Goal: Task Accomplishment & Management: Manage account settings

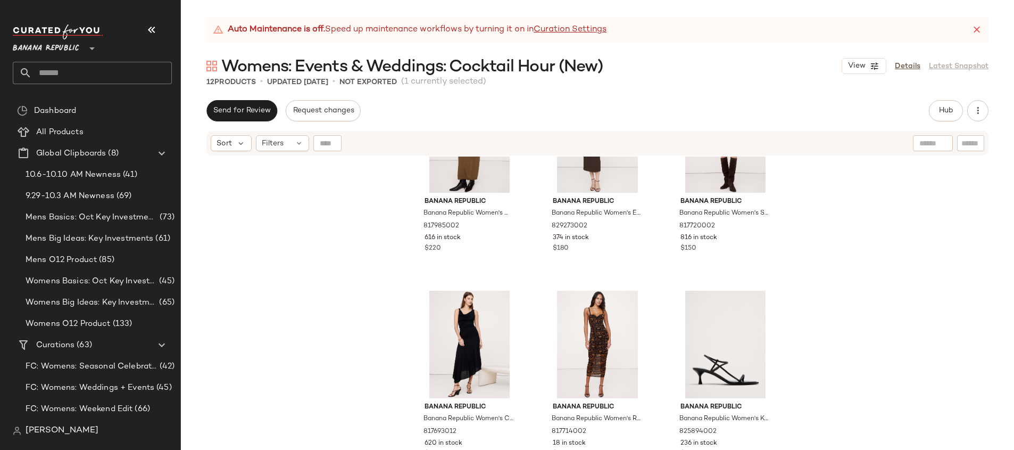
scroll to position [504, 0]
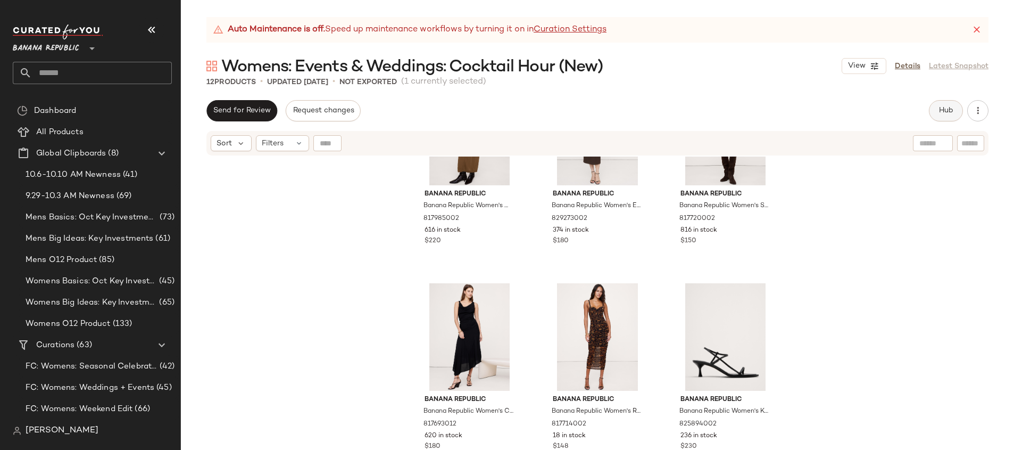
click at [941, 115] on span "Hub" at bounding box center [946, 110] width 15 height 9
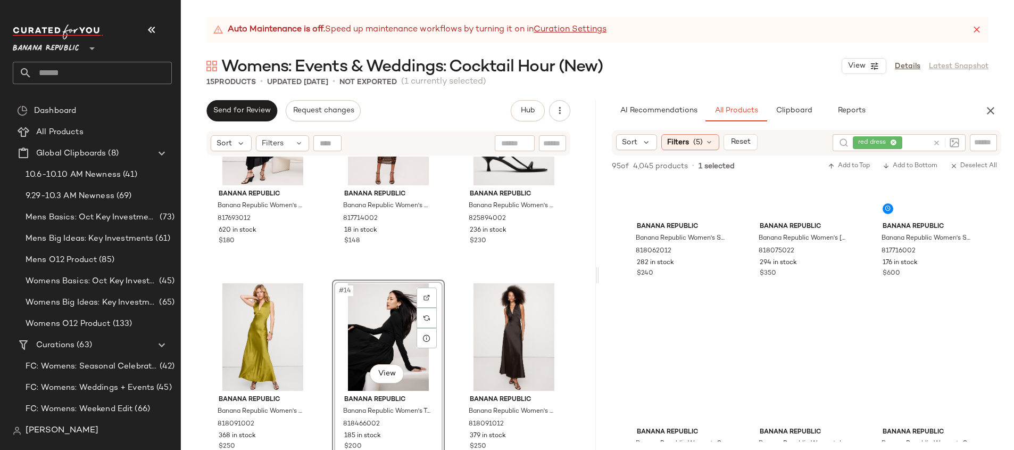
scroll to position [4854, 0]
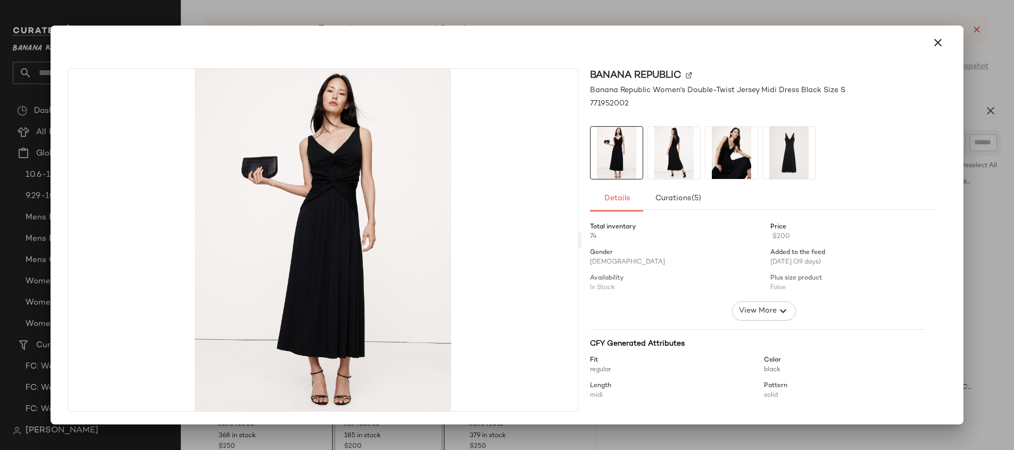
drag, startPoint x: 816, startPoint y: 355, endPoint x: 689, endPoint y: 420, distance: 143.1
drag, startPoint x: 977, startPoint y: 214, endPoint x: 910, endPoint y: 257, distance: 79.9
click at [977, 214] on div at bounding box center [507, 225] width 1014 height 450
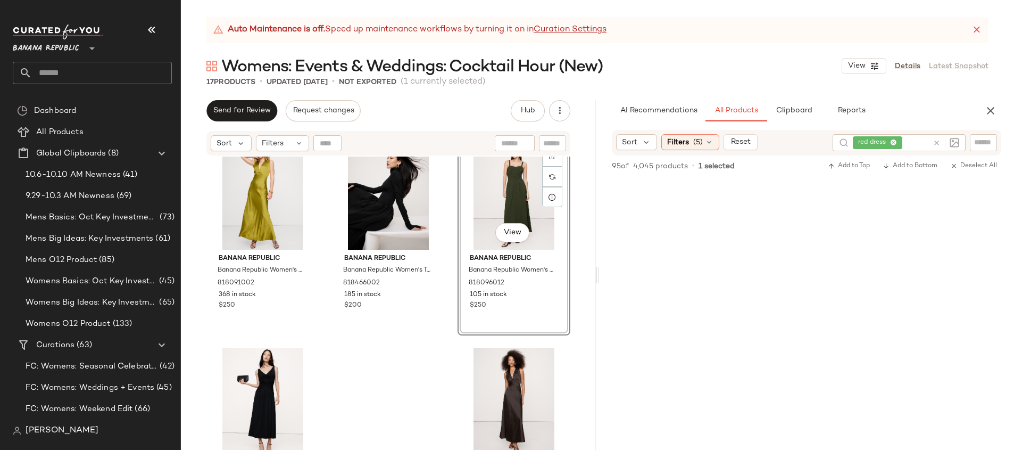
scroll to position [7124, 0]
click at [938, 141] on icon at bounding box center [937, 143] width 8 height 8
click at [983, 141] on input "text" at bounding box center [984, 142] width 19 height 11
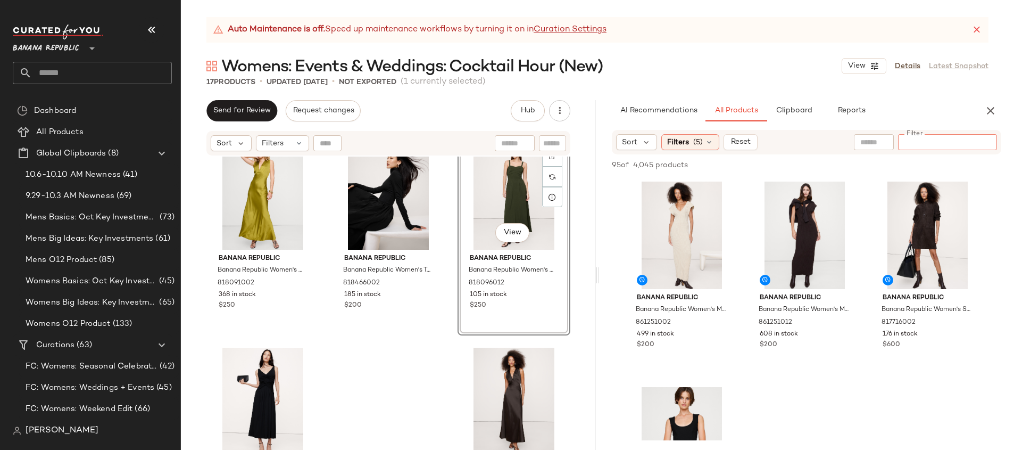
click at [863, 143] on input "text" at bounding box center [874, 142] width 27 height 11
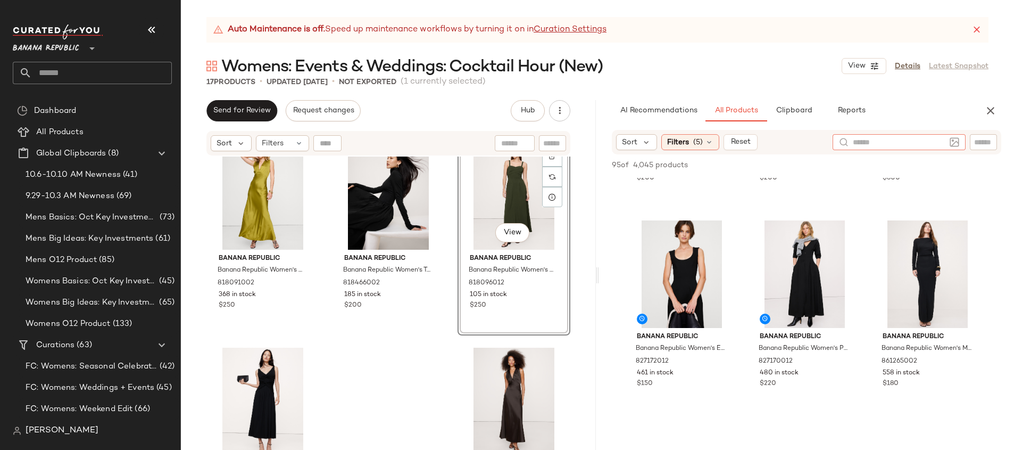
scroll to position [182, 0]
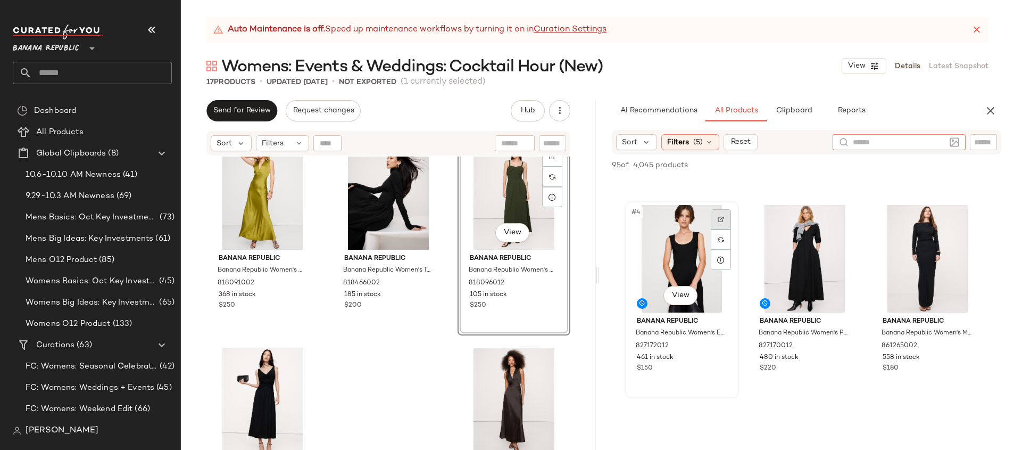
click at [731, 214] on div at bounding box center [721, 219] width 20 height 20
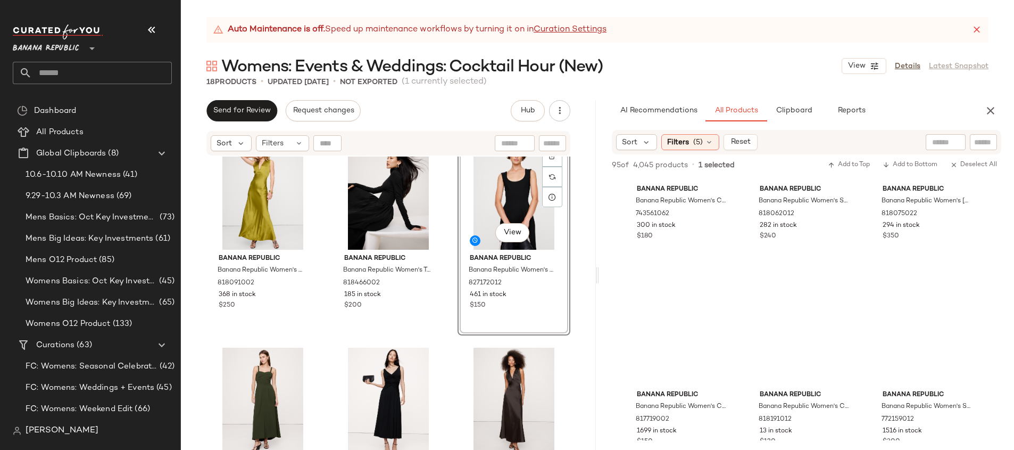
scroll to position [2449, 0]
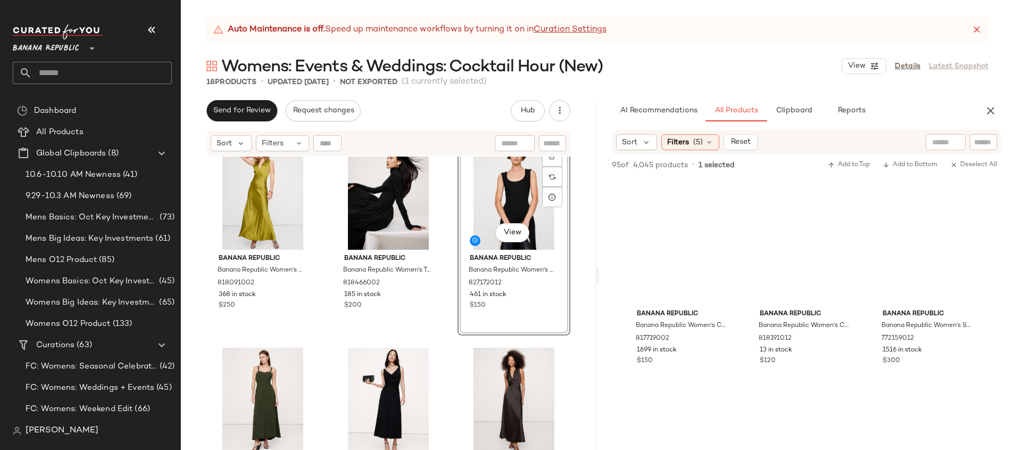
click at [943, 146] on input "text" at bounding box center [946, 142] width 27 height 11
type input "*****"
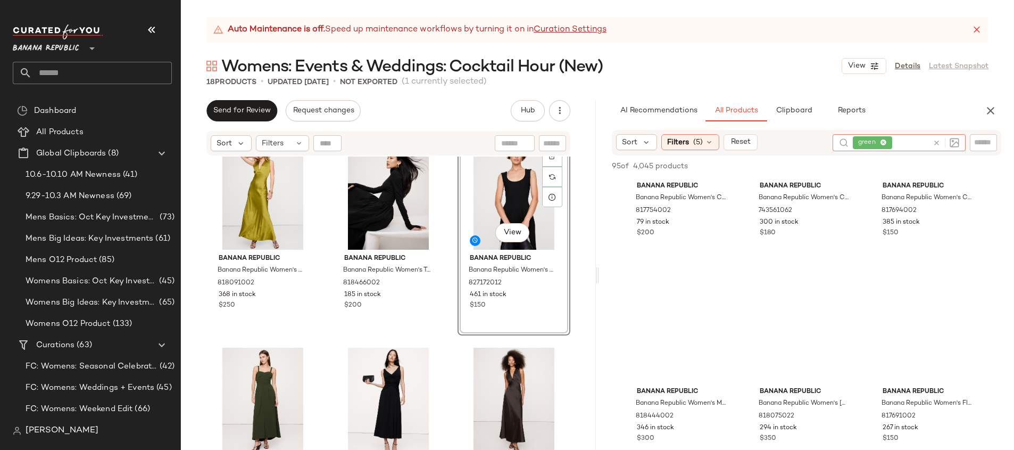
scroll to position [767, 0]
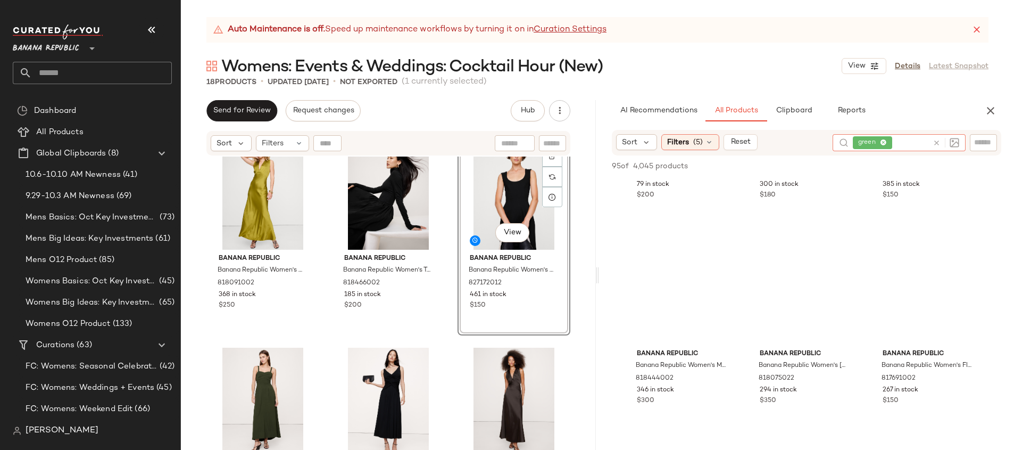
click at [938, 139] on icon at bounding box center [937, 143] width 8 height 8
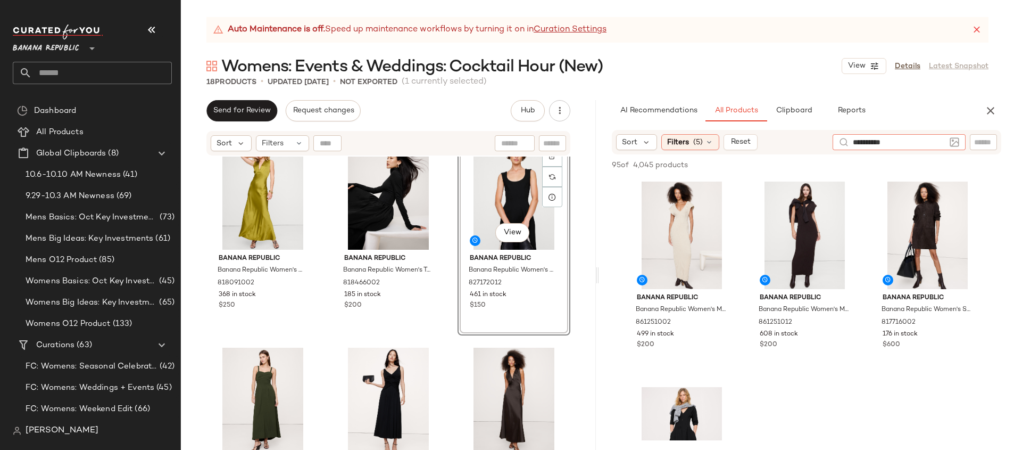
type input "**********"
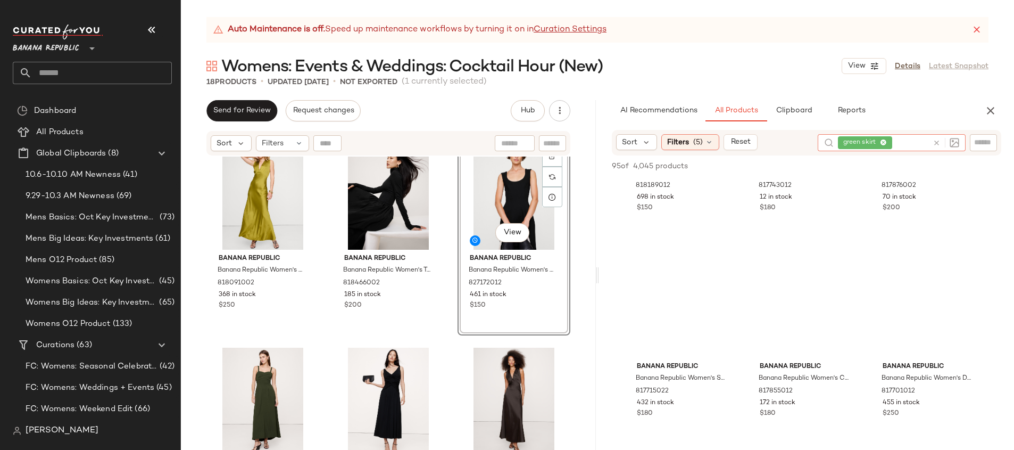
scroll to position [2188, 0]
click at [682, 138] on span "Filters" at bounding box center [678, 142] width 22 height 11
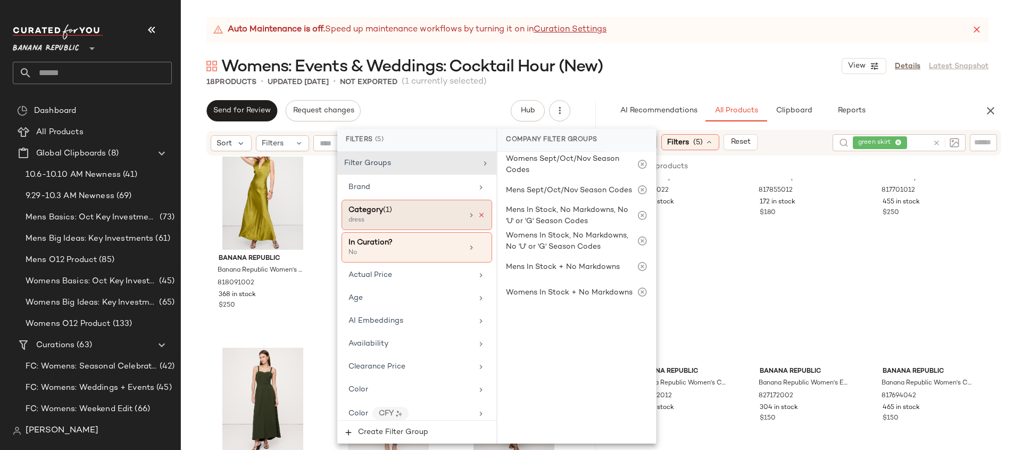
click at [478, 214] on icon at bounding box center [481, 214] width 7 height 7
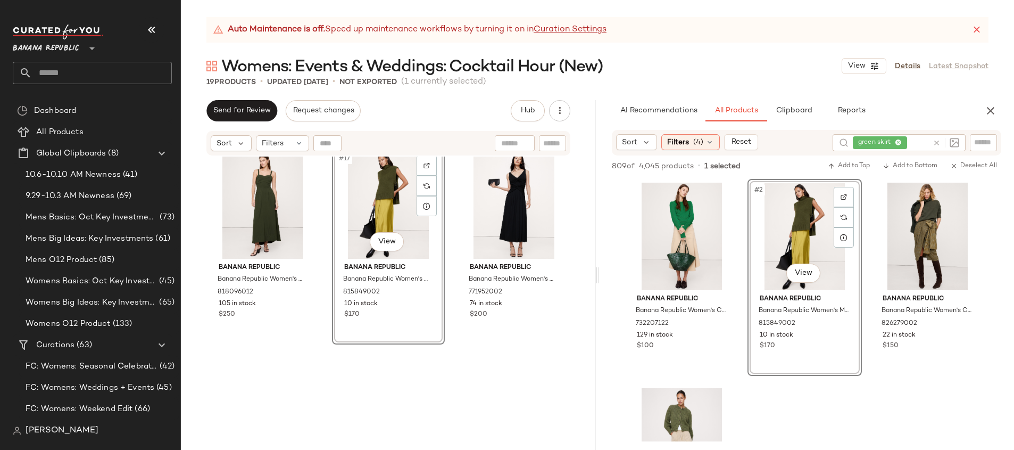
scroll to position [1048, 0]
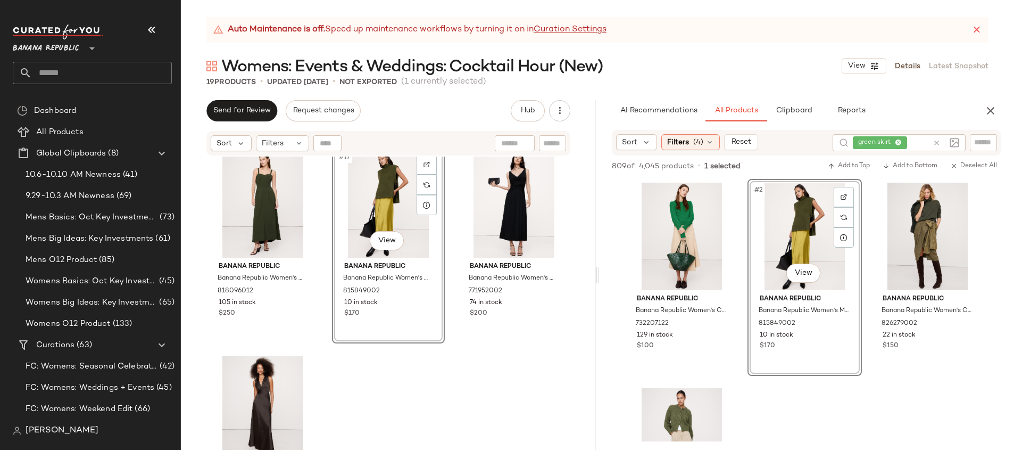
drag, startPoint x: 810, startPoint y: 229, endPoint x: 511, endPoint y: 1, distance: 375.1
click at [936, 142] on icon at bounding box center [937, 143] width 8 height 8
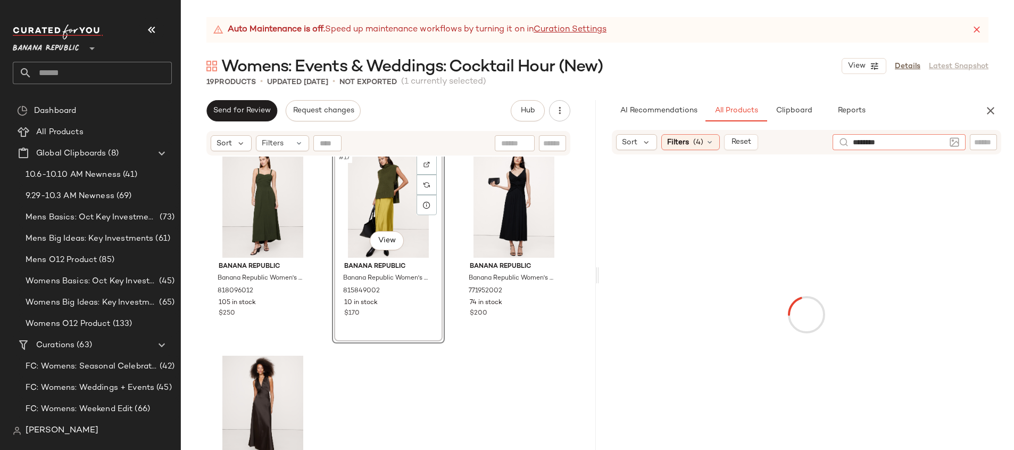
type input "*********"
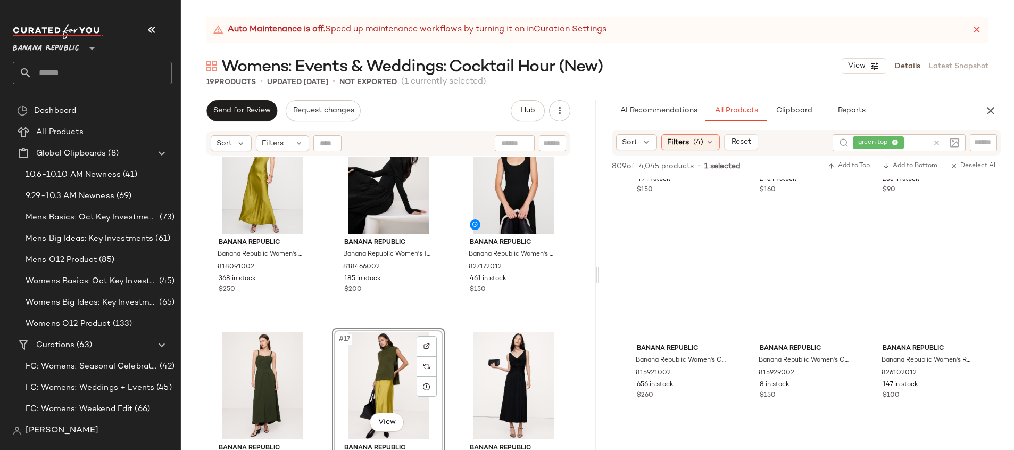
scroll to position [862, 0]
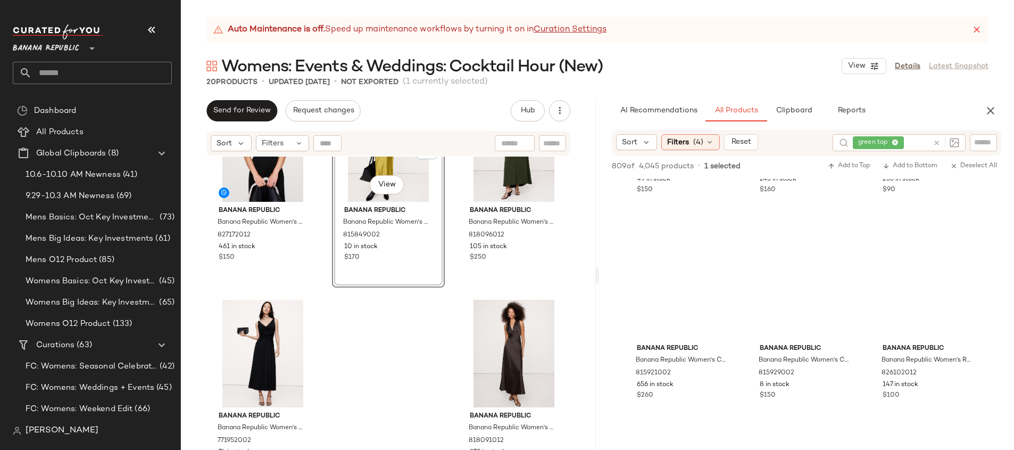
scroll to position [1120, 0]
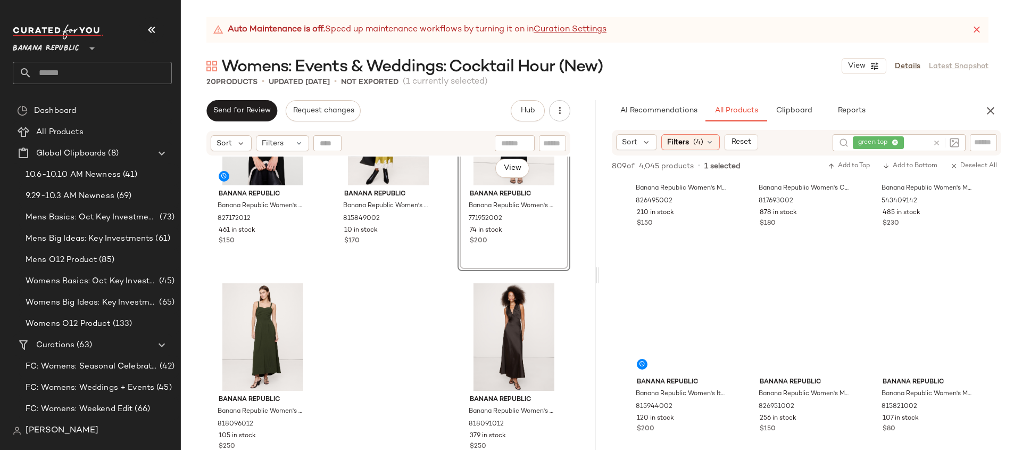
scroll to position [2177, 0]
click at [936, 141] on icon at bounding box center [937, 143] width 8 height 8
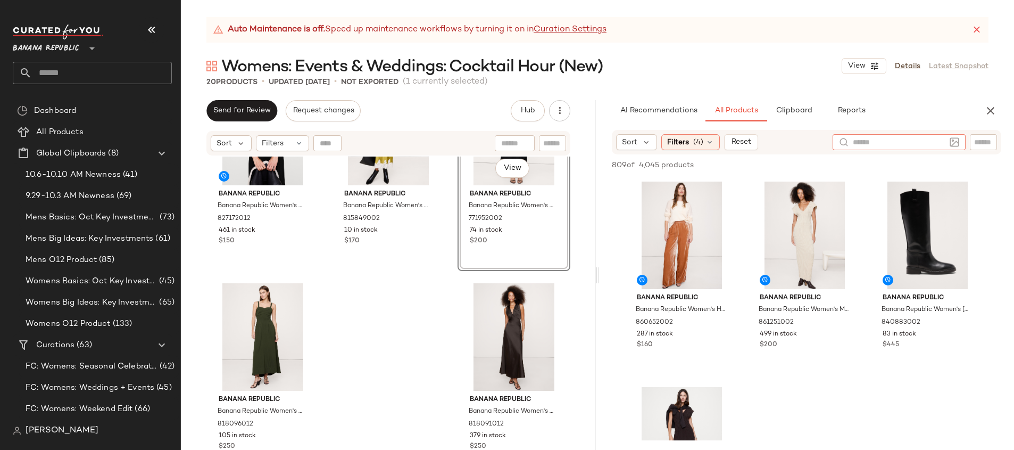
click at [987, 140] on input "text" at bounding box center [984, 142] width 19 height 11
type input "******"
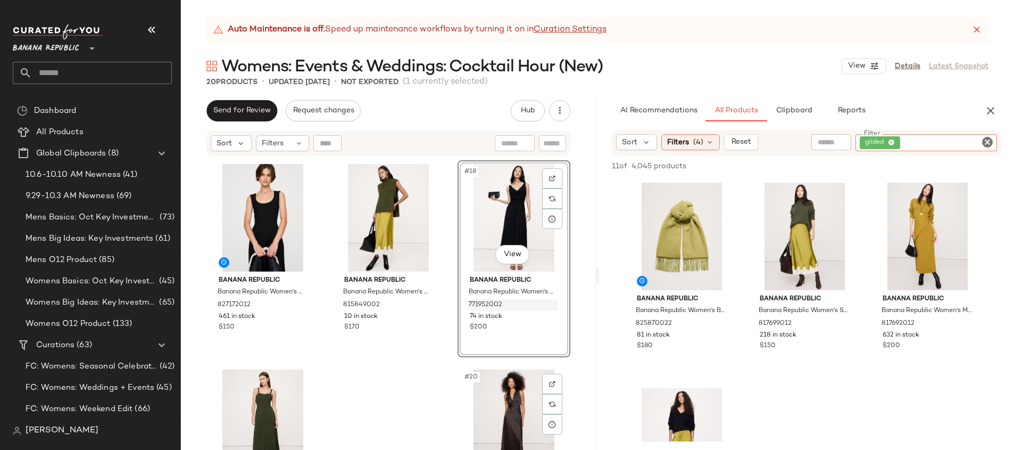
scroll to position [1026, 0]
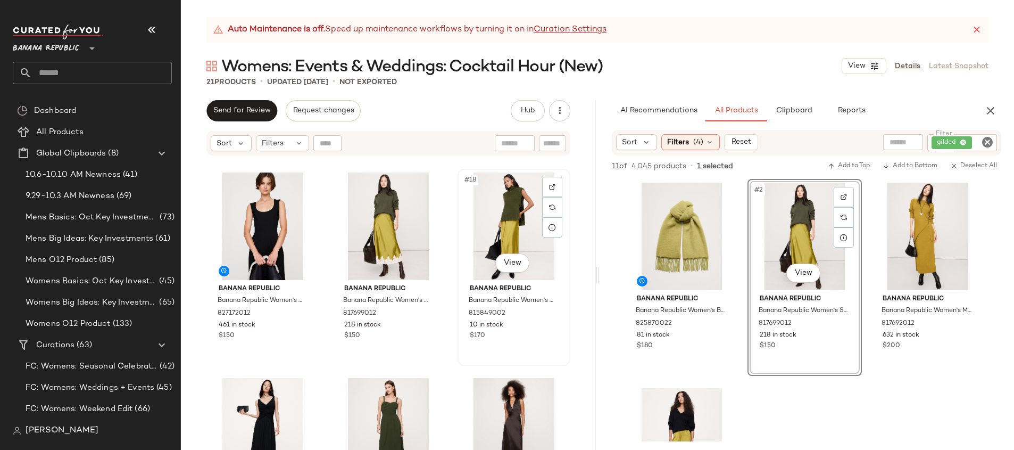
click at [485, 230] on div "#18 View" at bounding box center [513, 226] width 105 height 108
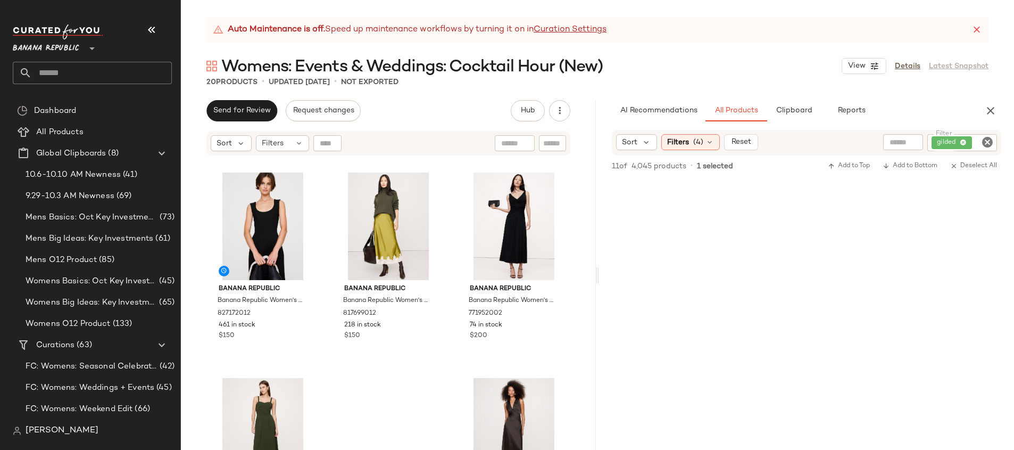
scroll to position [870, 0]
click at [988, 143] on icon "Clear Filter" at bounding box center [987, 142] width 13 height 13
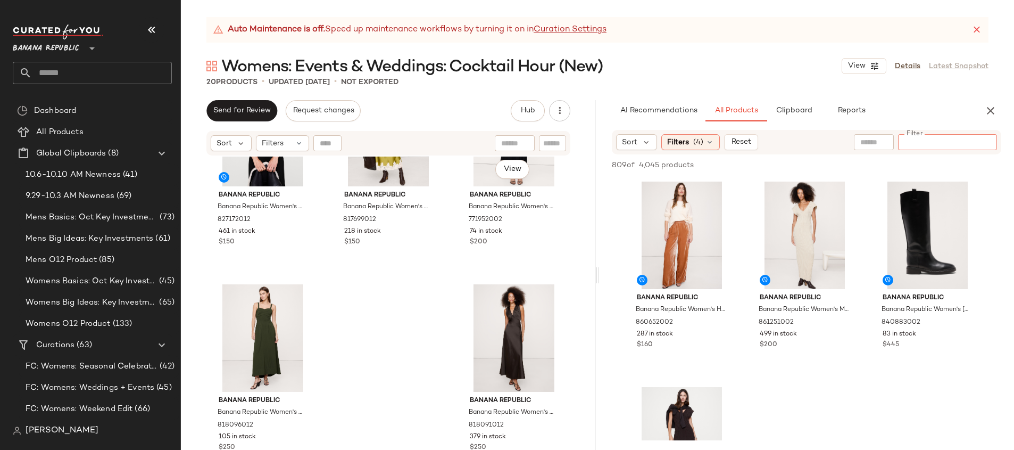
scroll to position [1120, 0]
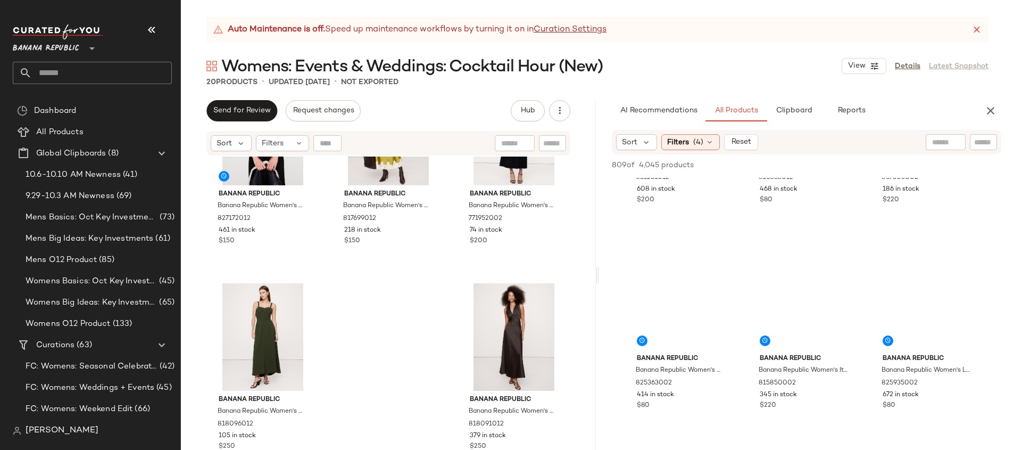
scroll to position [608, 0]
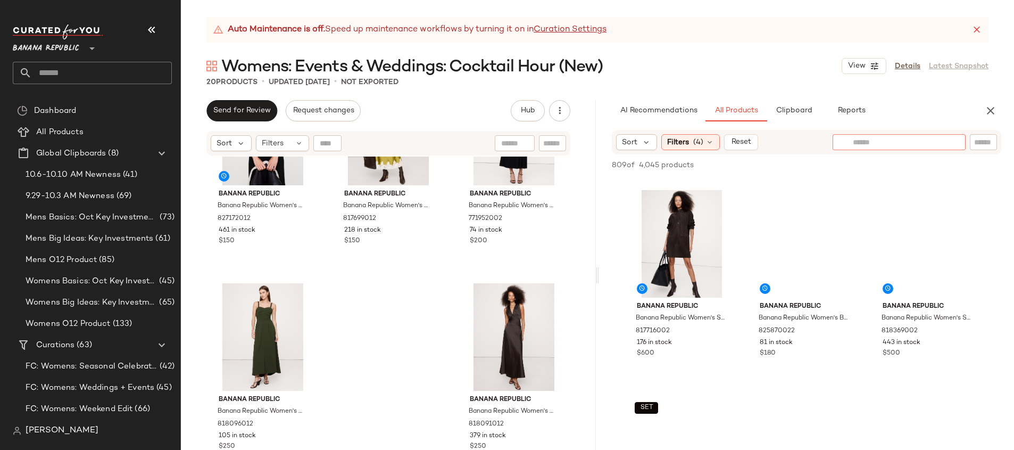
click at [936, 142] on input "text" at bounding box center [899, 142] width 93 height 11
type input "*****"
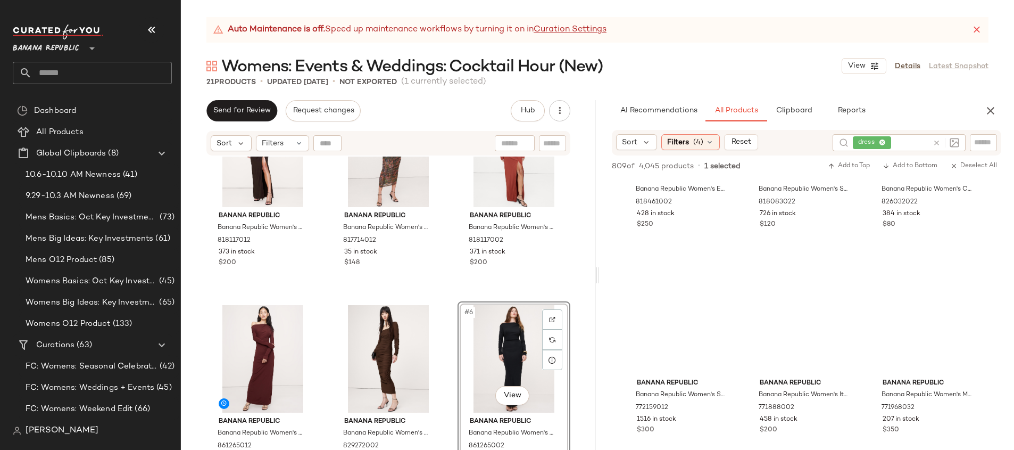
scroll to position [200, 0]
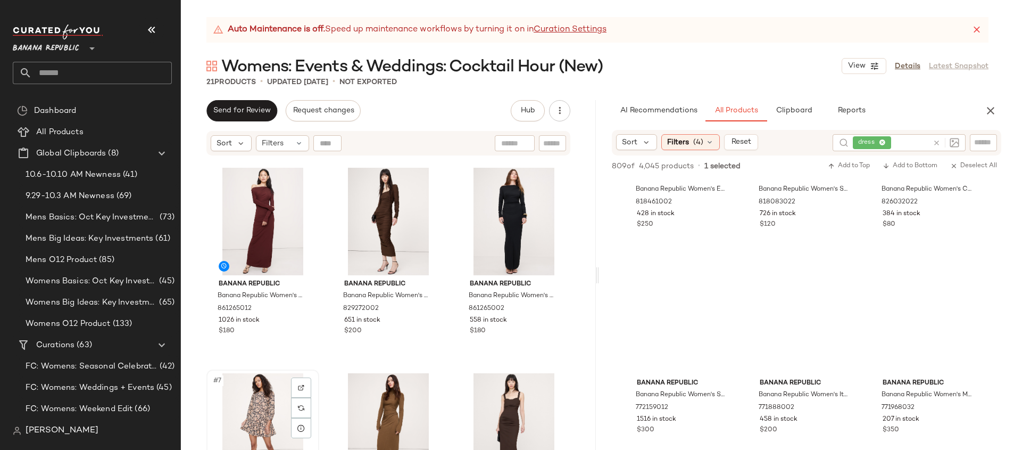
click at [257, 396] on div "#7 View" at bounding box center [262, 427] width 105 height 108
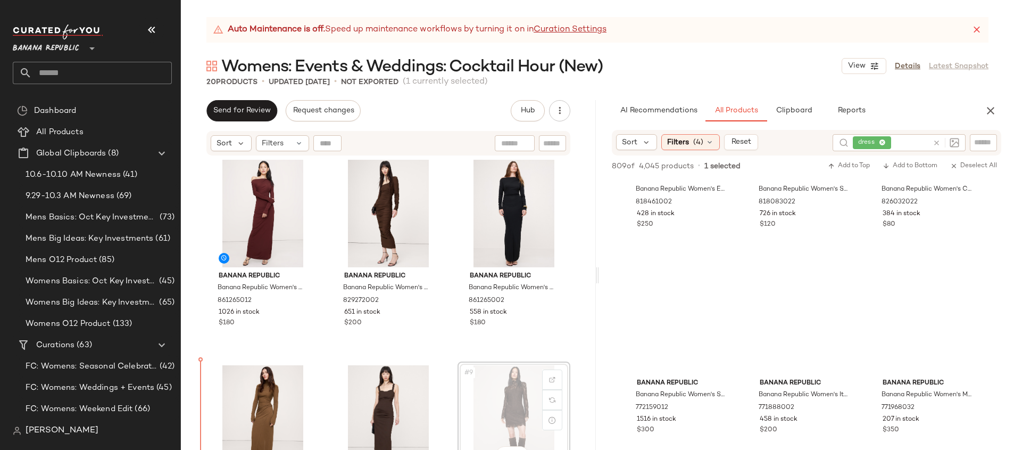
scroll to position [210, 0]
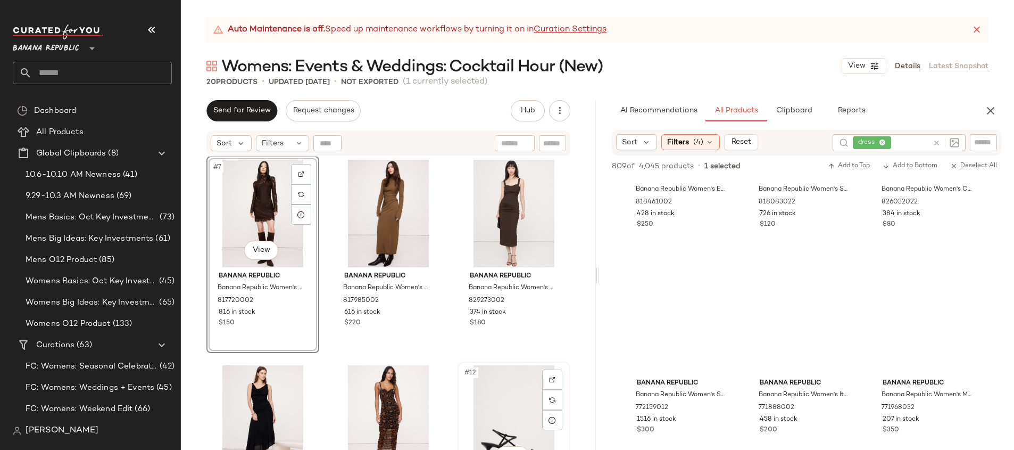
scroll to position [426, 0]
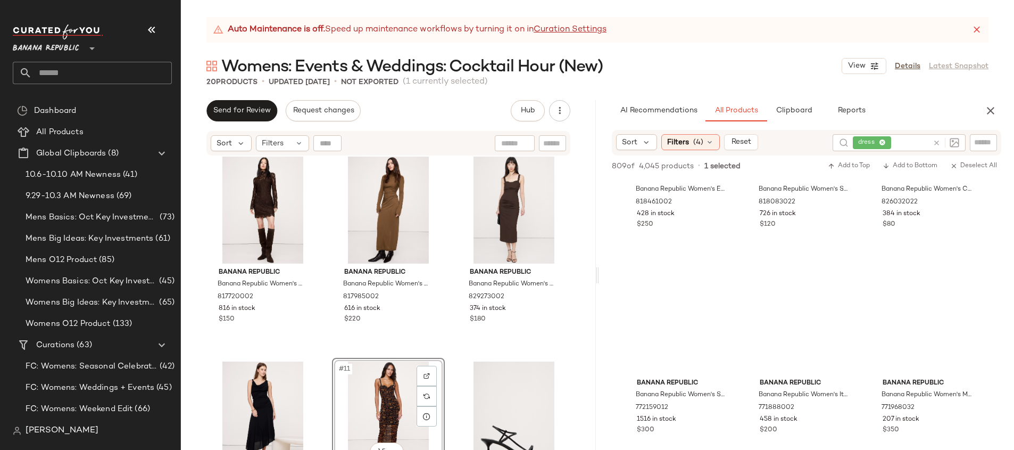
scroll to position [423, 0]
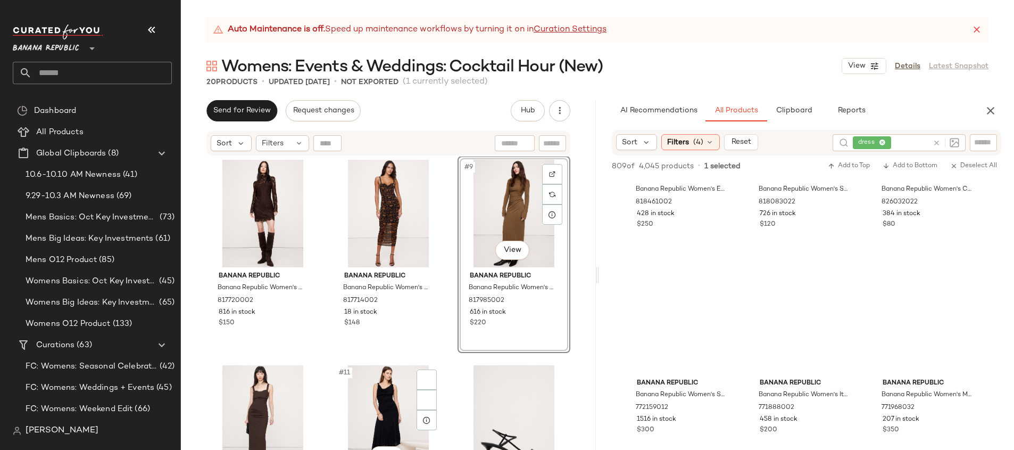
scroll to position [426, 0]
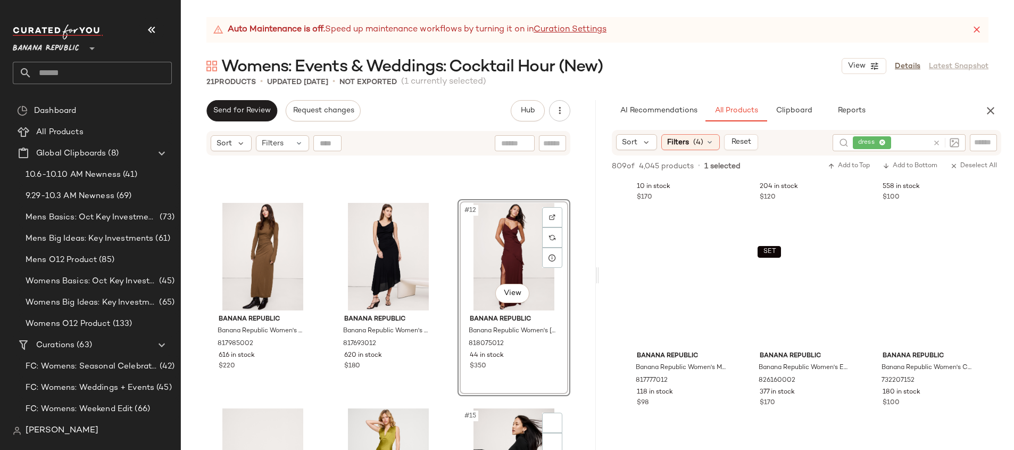
scroll to position [776, 0]
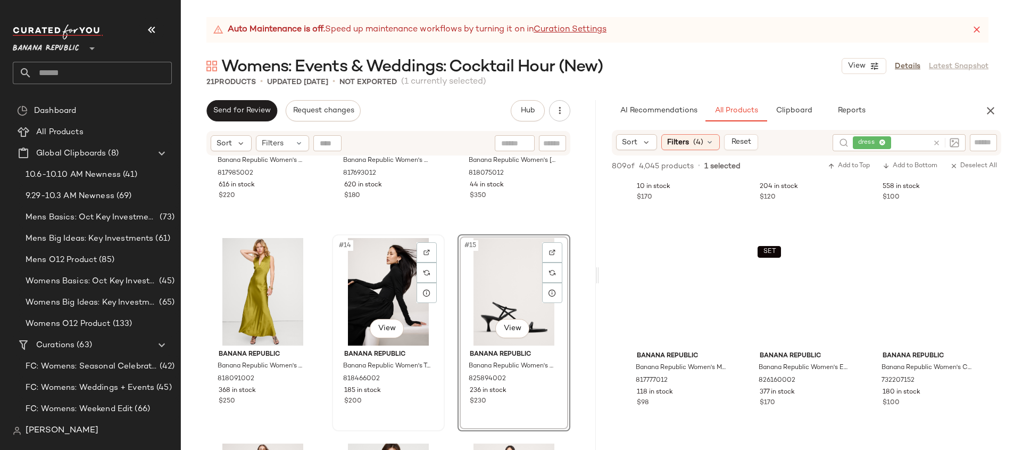
scroll to position [754, 0]
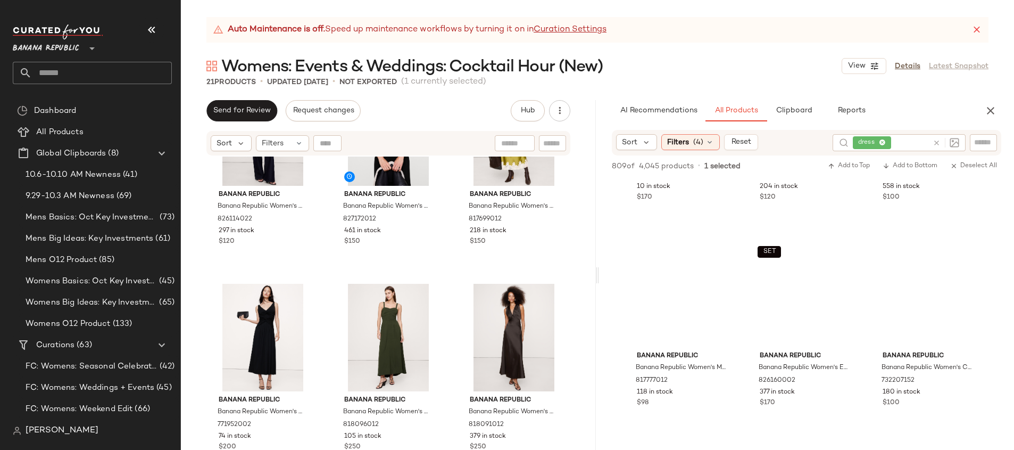
scroll to position [1120, 0]
drag, startPoint x: 373, startPoint y: 301, endPoint x: 479, endPoint y: 1, distance: 318.8
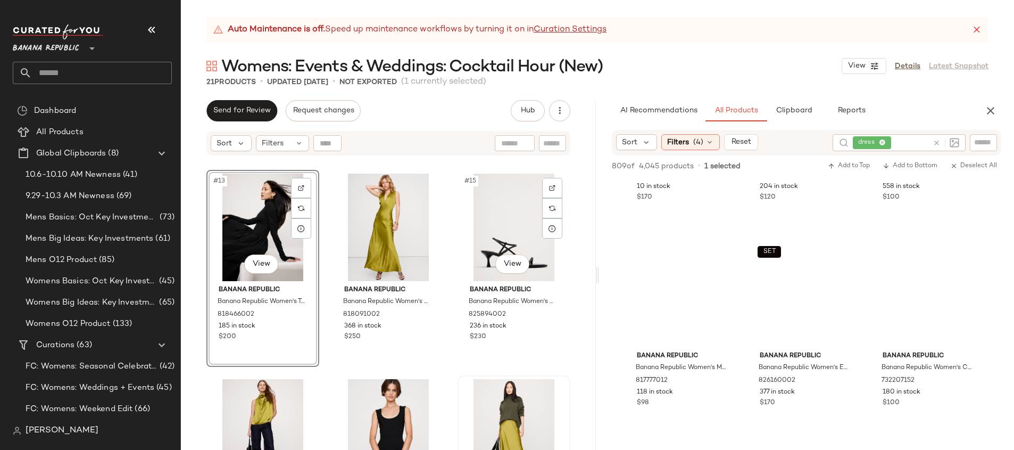
scroll to position [817, 0]
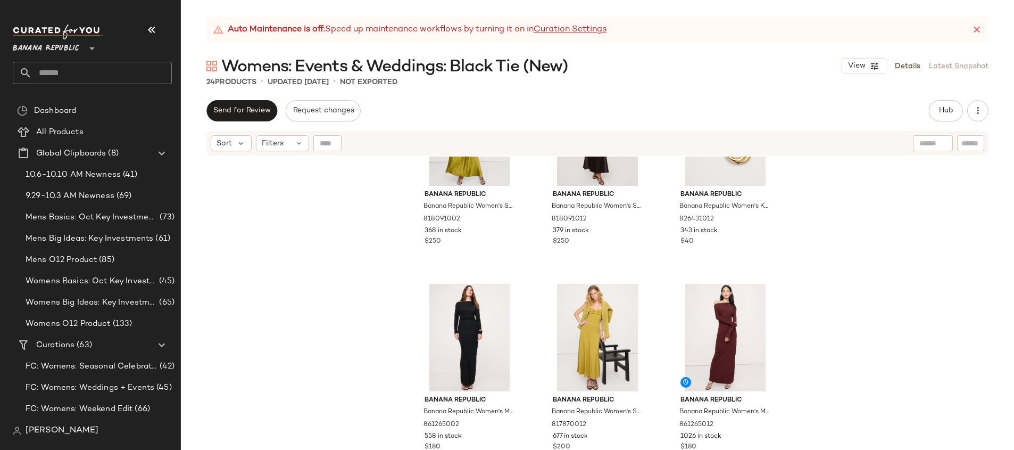
scroll to position [1326, 0]
click at [937, 113] on button "Hub" at bounding box center [946, 110] width 34 height 21
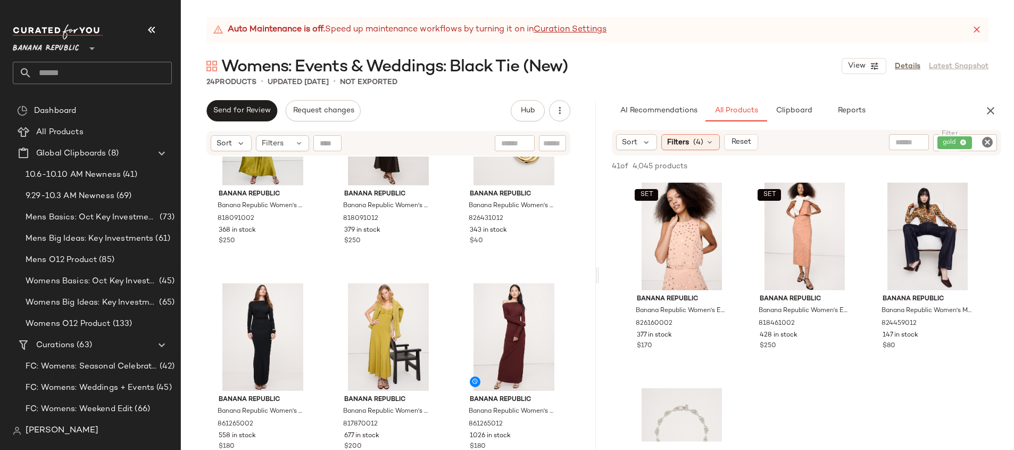
click at [986, 142] on icon "Clear Filter" at bounding box center [987, 142] width 13 height 13
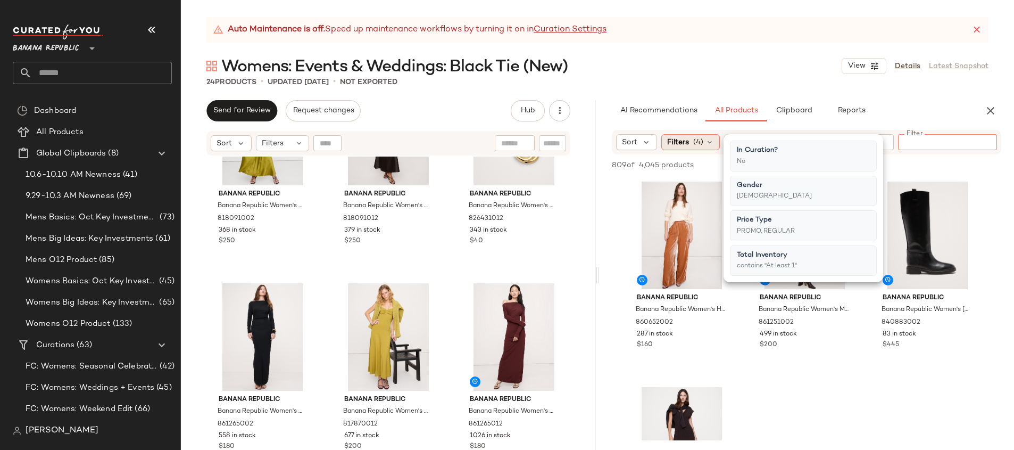
click at [688, 142] on span "Filters" at bounding box center [678, 142] width 22 height 11
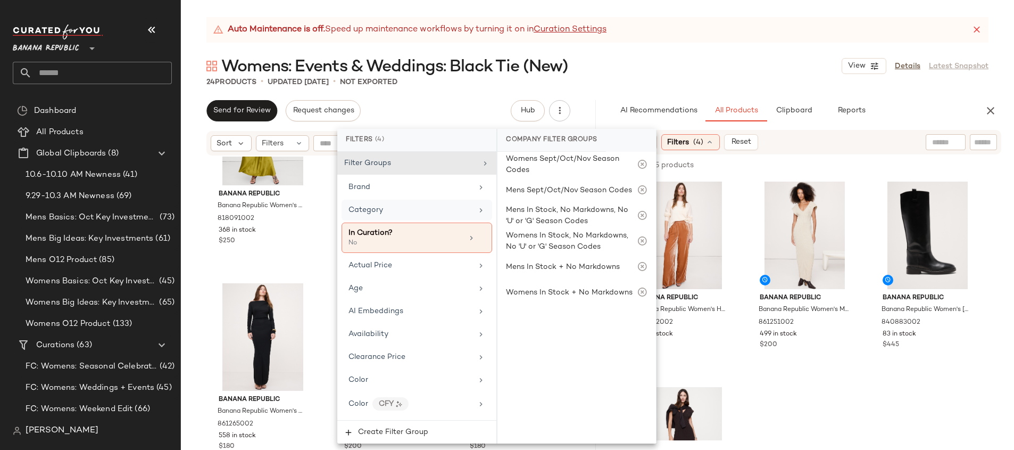
click at [396, 205] on div "Category" at bounding box center [411, 209] width 124 height 11
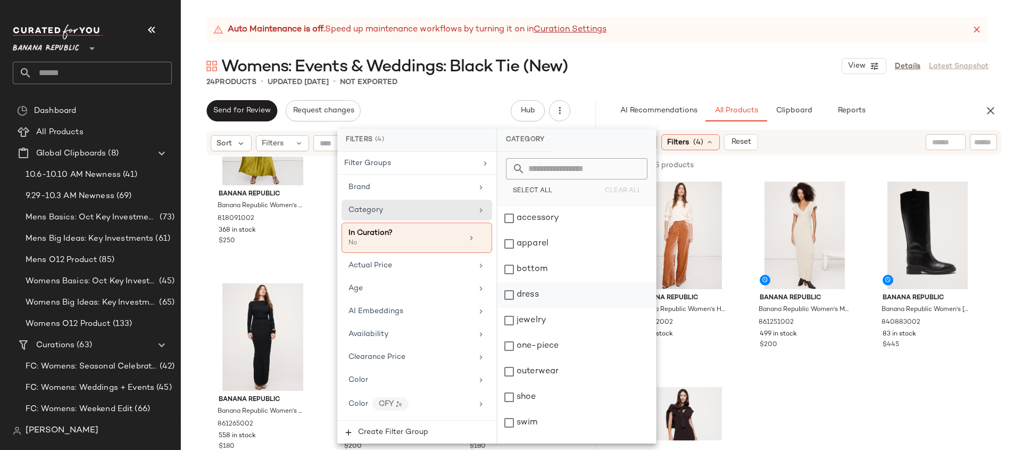
click at [574, 304] on div "dress" at bounding box center [577, 295] width 159 height 26
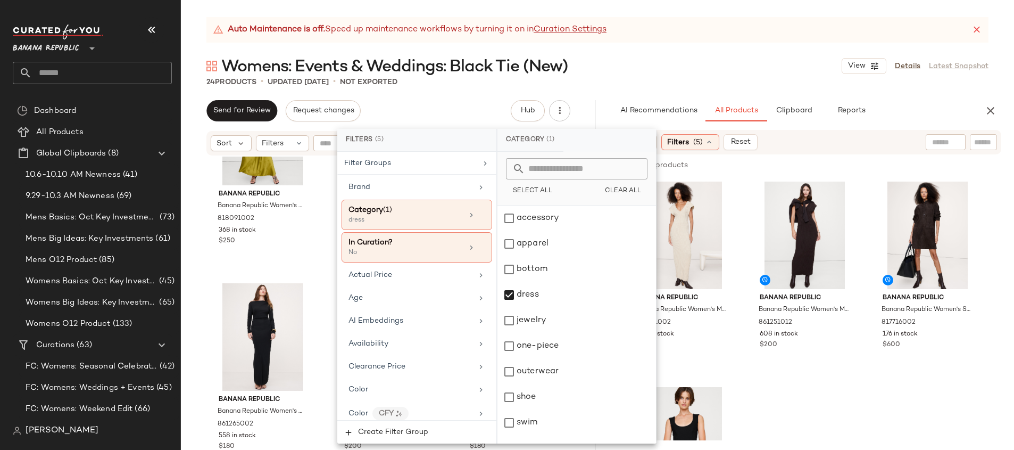
click at [603, 114] on div "AI Recommendations All Products Clipboard Reports" at bounding box center [789, 110] width 381 height 21
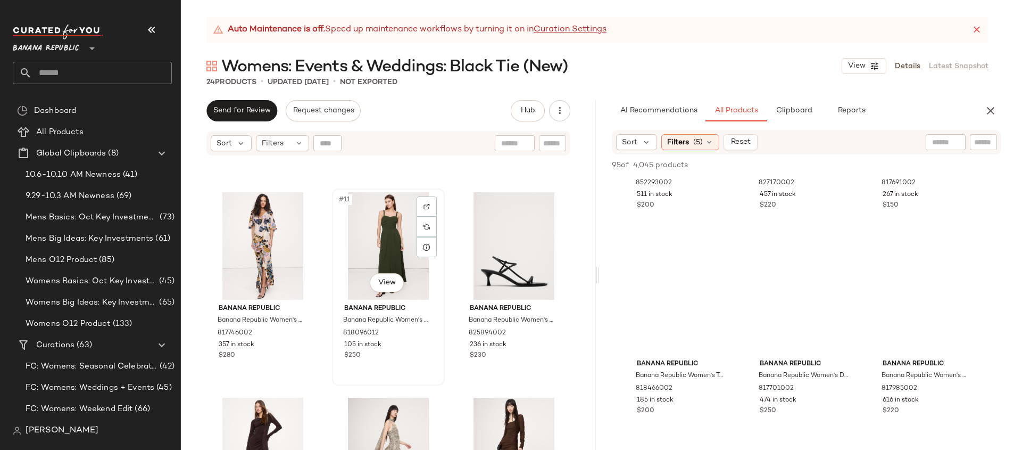
scroll to position [593, 0]
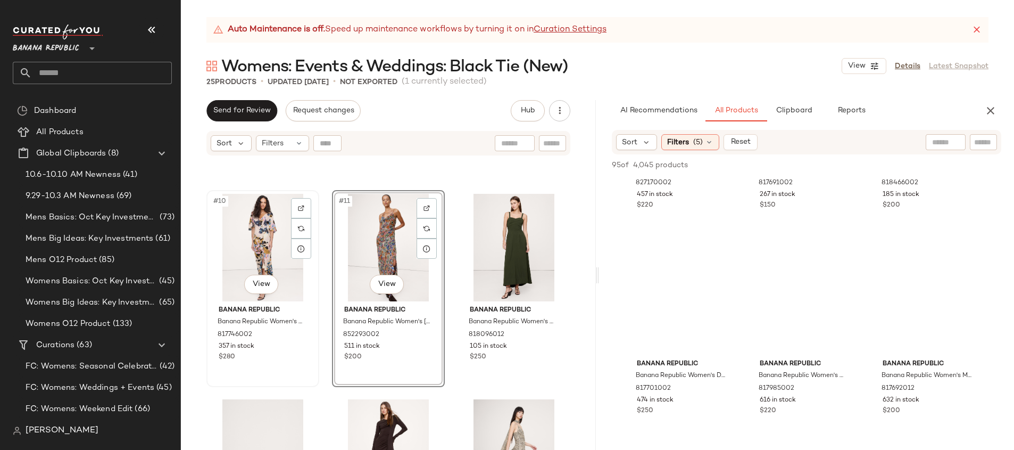
click at [267, 255] on div "#10 View" at bounding box center [262, 248] width 105 height 108
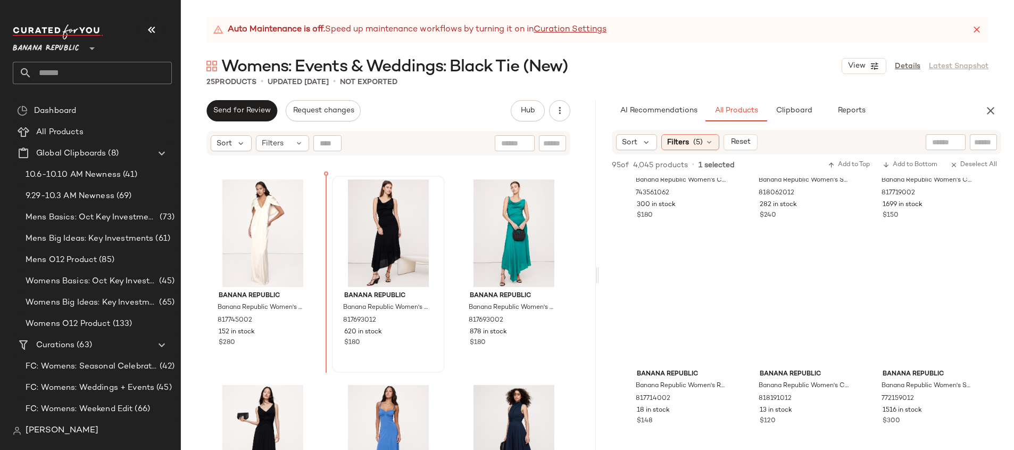
scroll to position [197, 0]
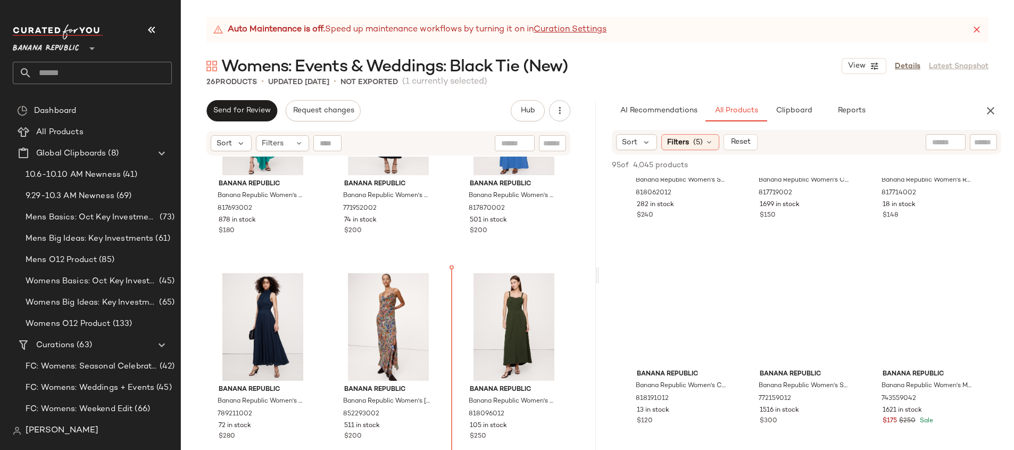
scroll to position [518, 0]
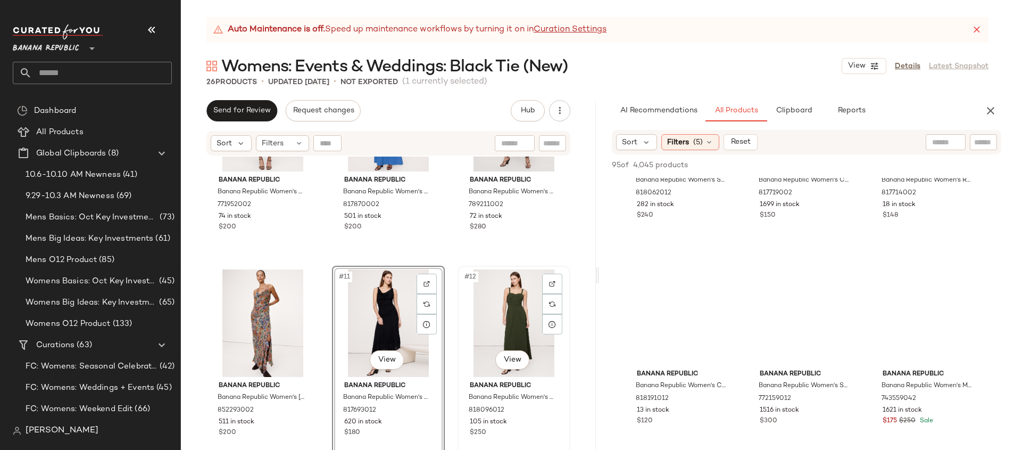
click at [496, 317] on div "#12 View" at bounding box center [513, 323] width 105 height 108
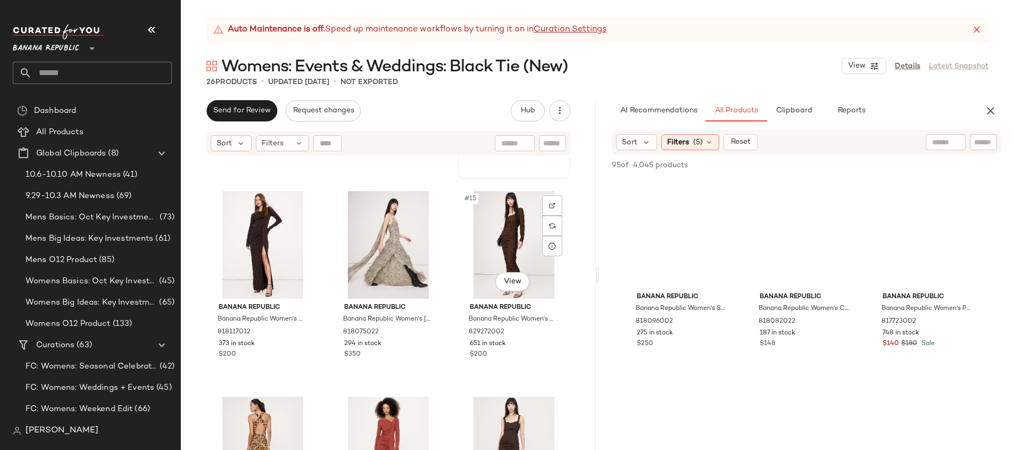
scroll to position [845, 0]
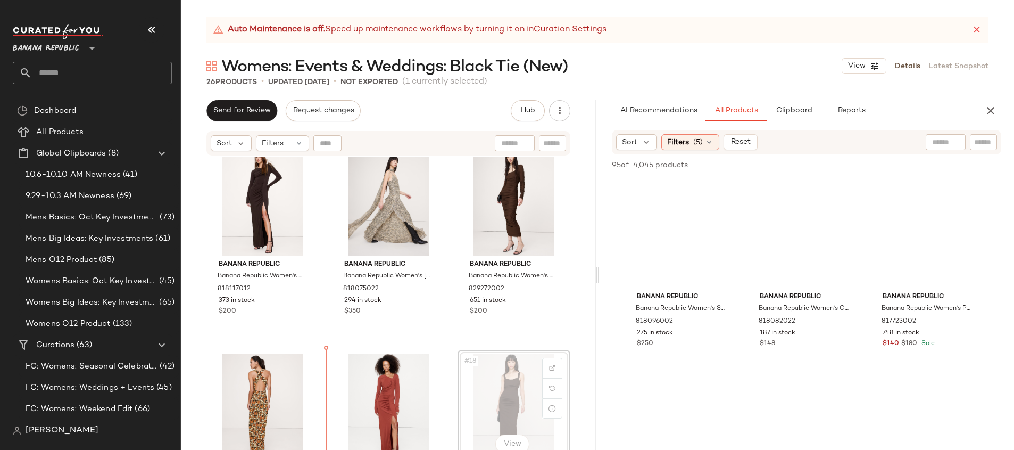
scroll to position [846, 0]
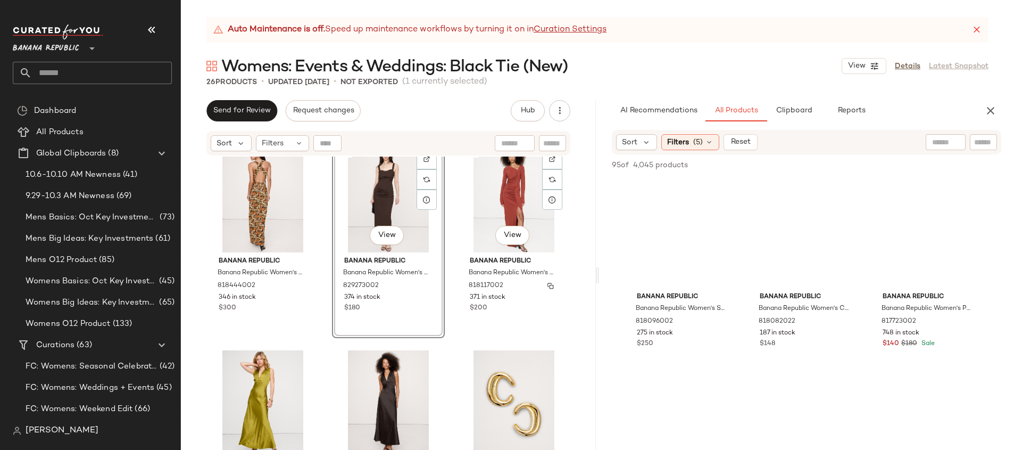
scroll to position [1056, 0]
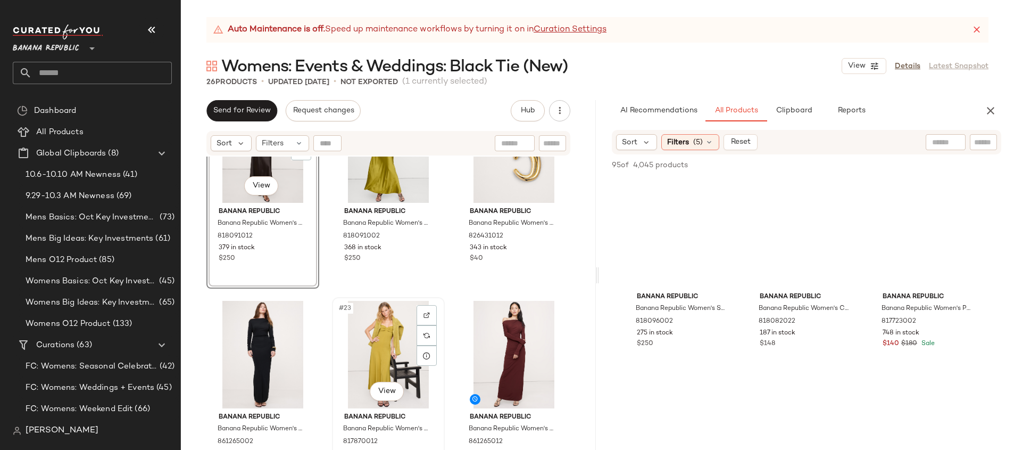
scroll to position [1308, 0]
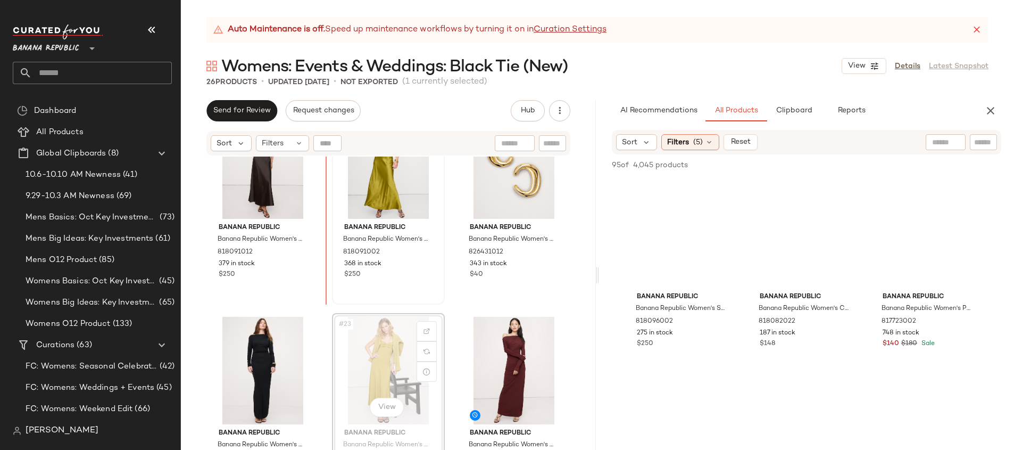
scroll to position [1282, 0]
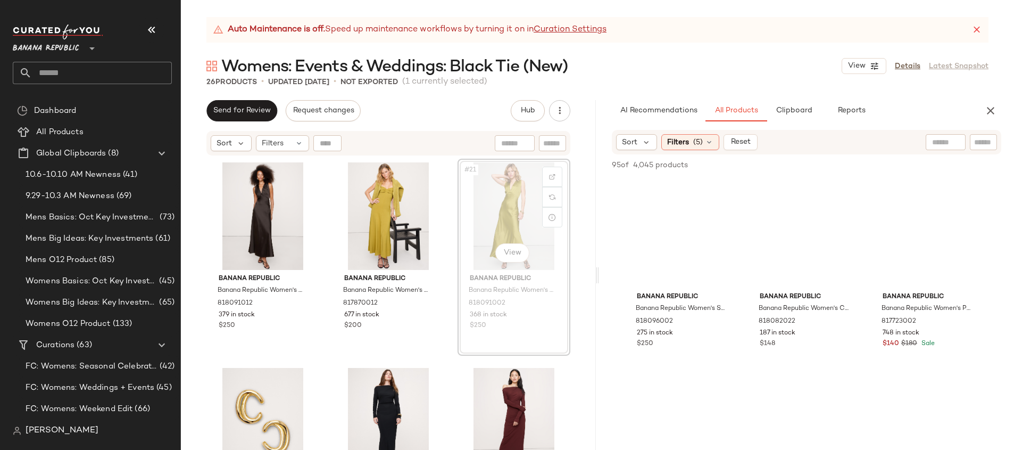
scroll to position [1241, 0]
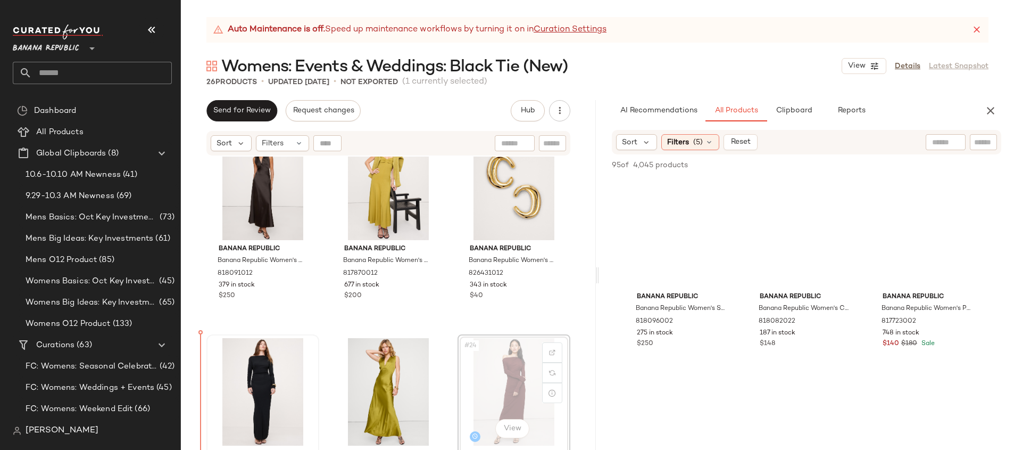
scroll to position [1271, 0]
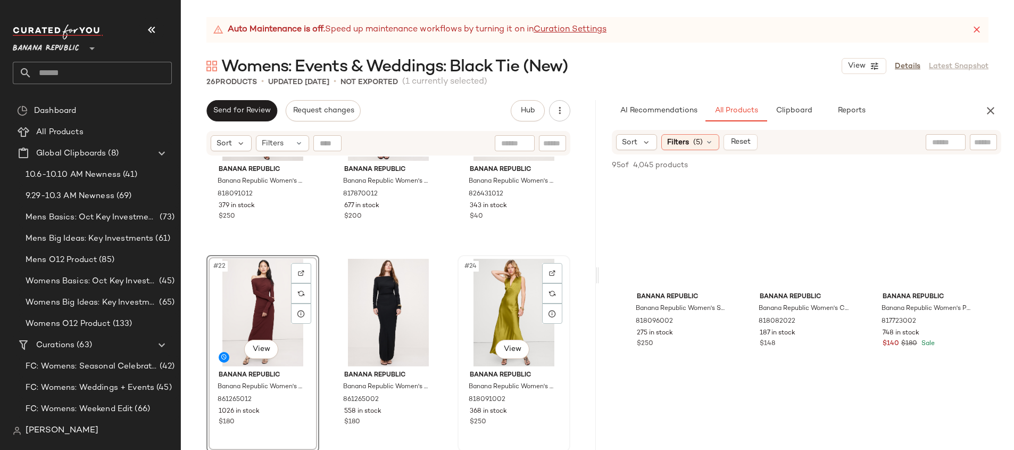
scroll to position [1434, 0]
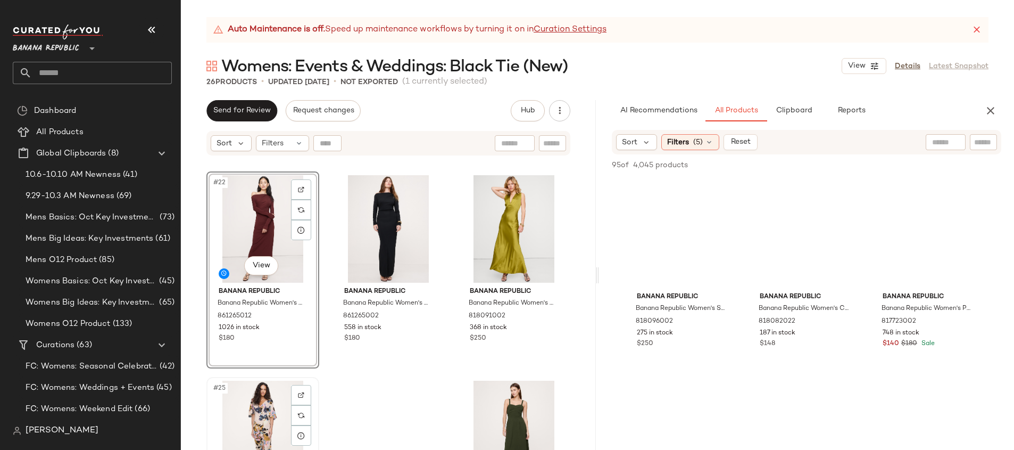
click at [263, 415] on div "#25 View" at bounding box center [262, 435] width 105 height 108
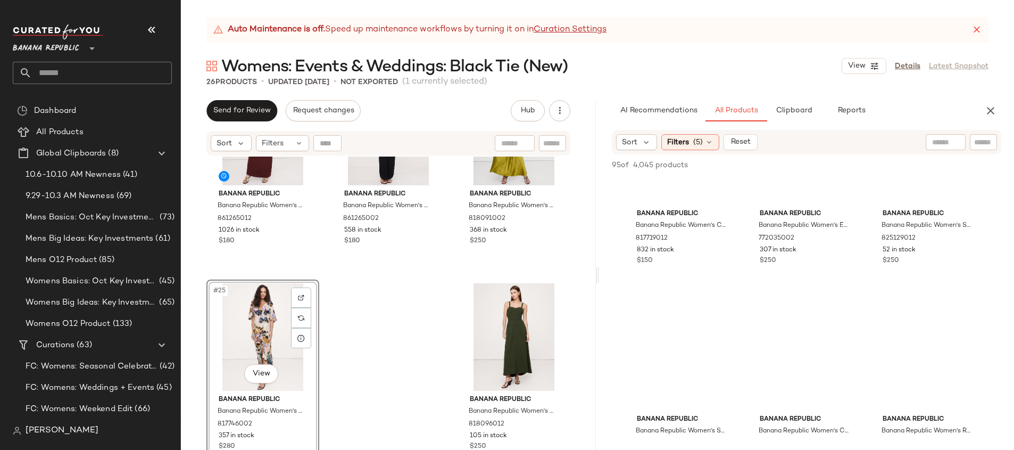
scroll to position [3208, 0]
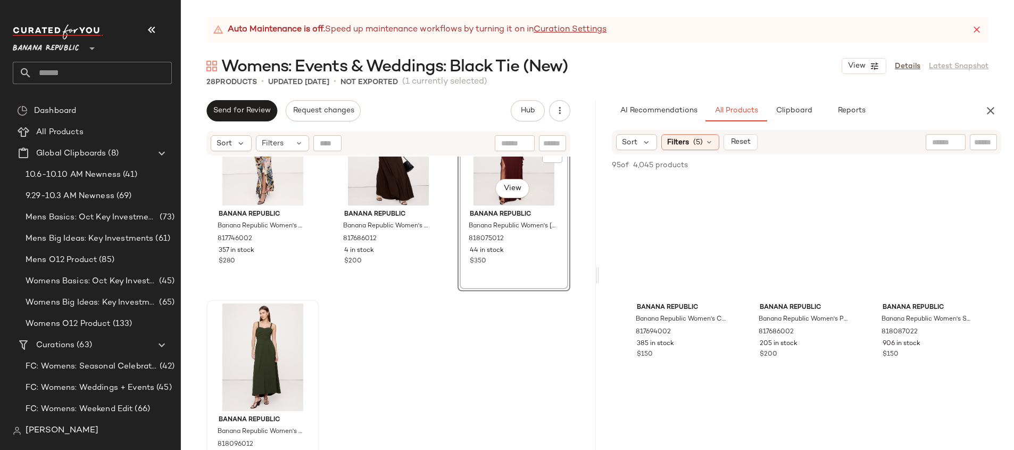
scroll to position [1737, 0]
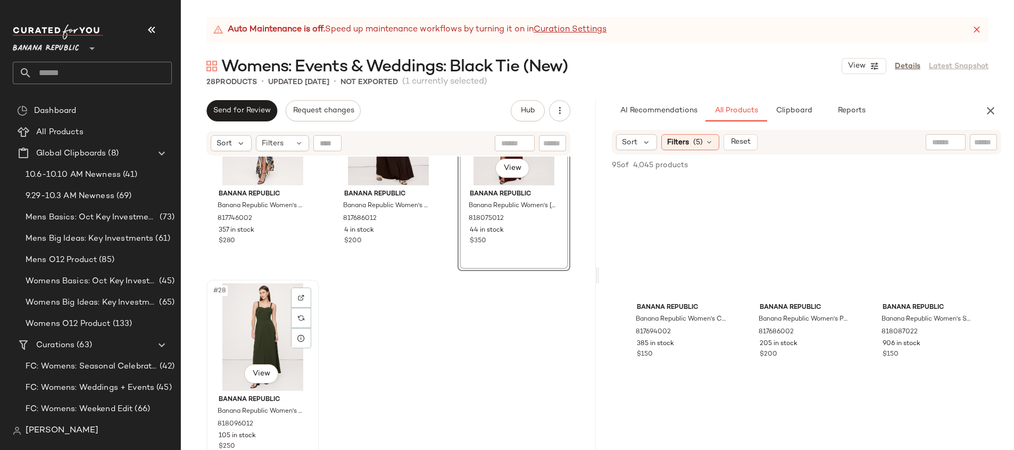
click at [241, 320] on div "#28 View" at bounding box center [262, 337] width 105 height 108
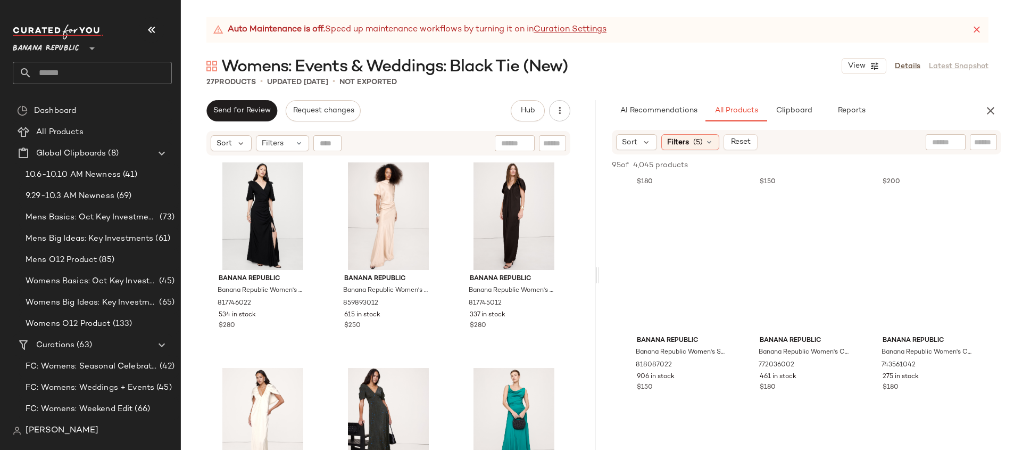
scroll to position [4082, 0]
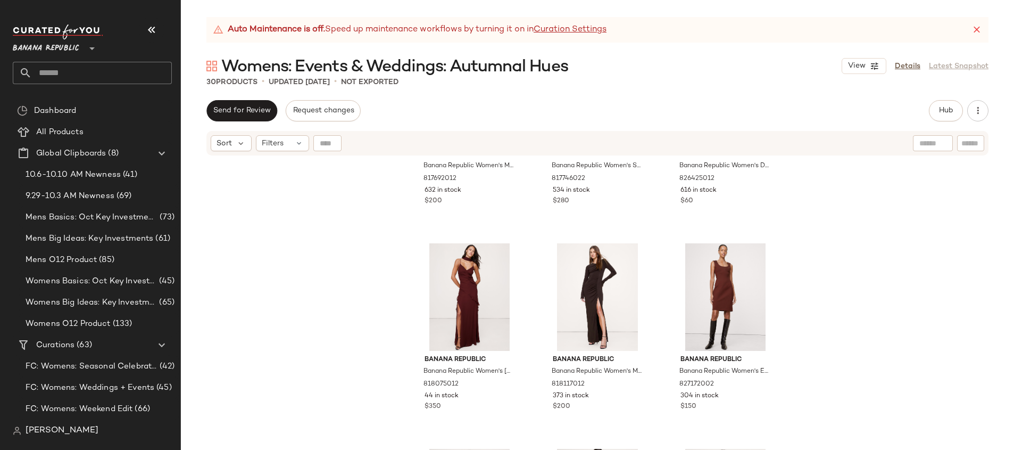
scroll to position [831, 0]
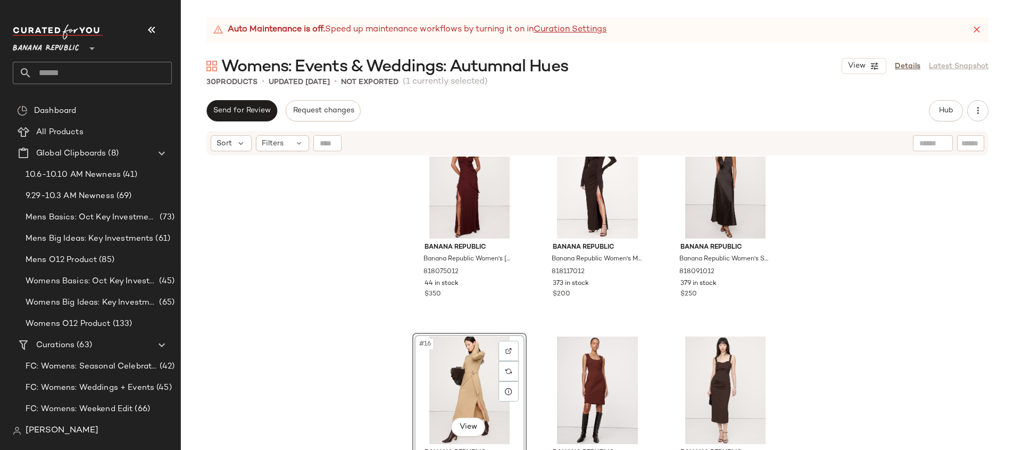
scroll to position [917, 0]
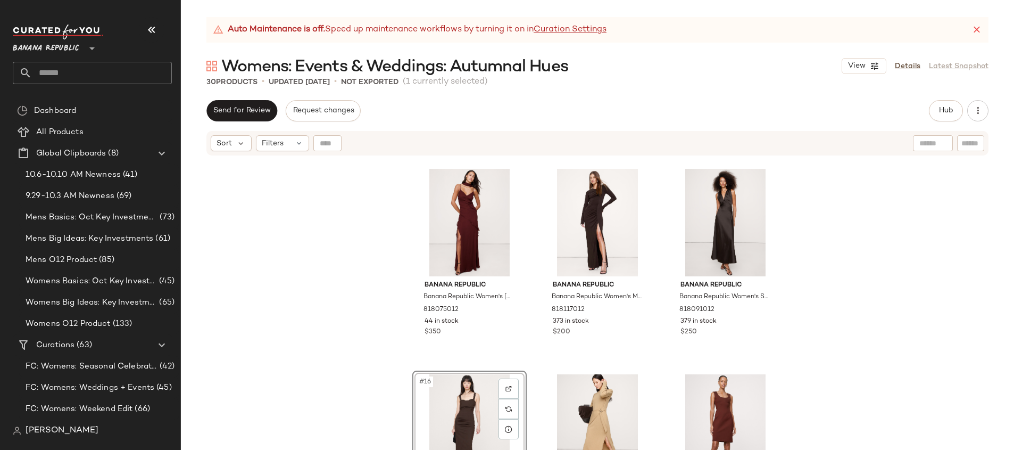
scroll to position [795, 0]
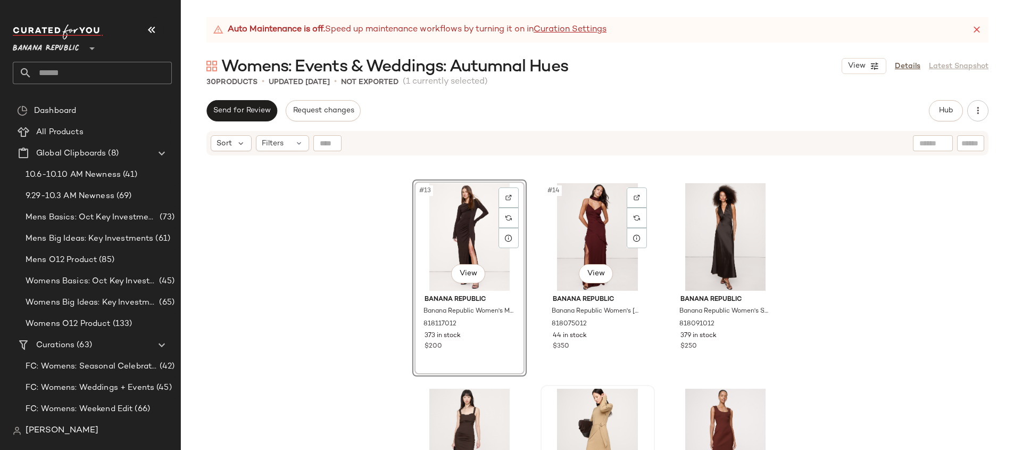
scroll to position [859, 0]
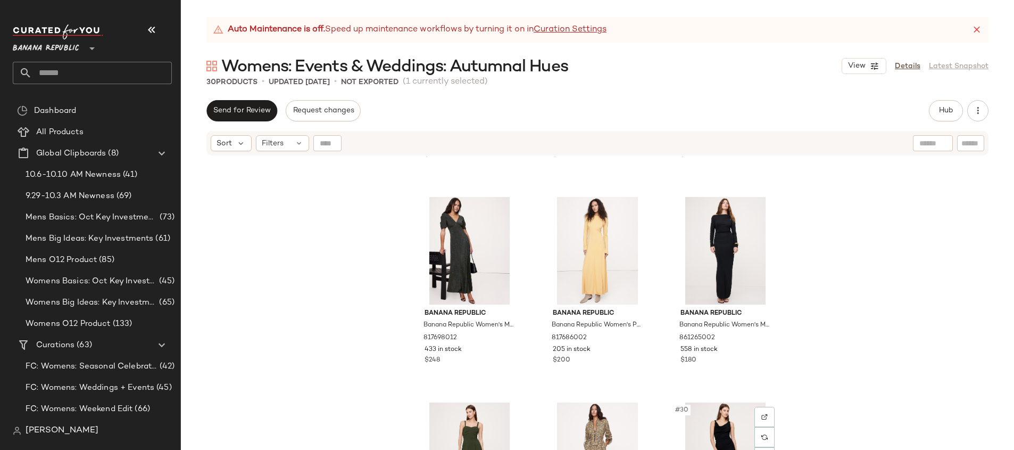
scroll to position [1616, 0]
click at [945, 108] on span "Hub" at bounding box center [946, 110] width 15 height 9
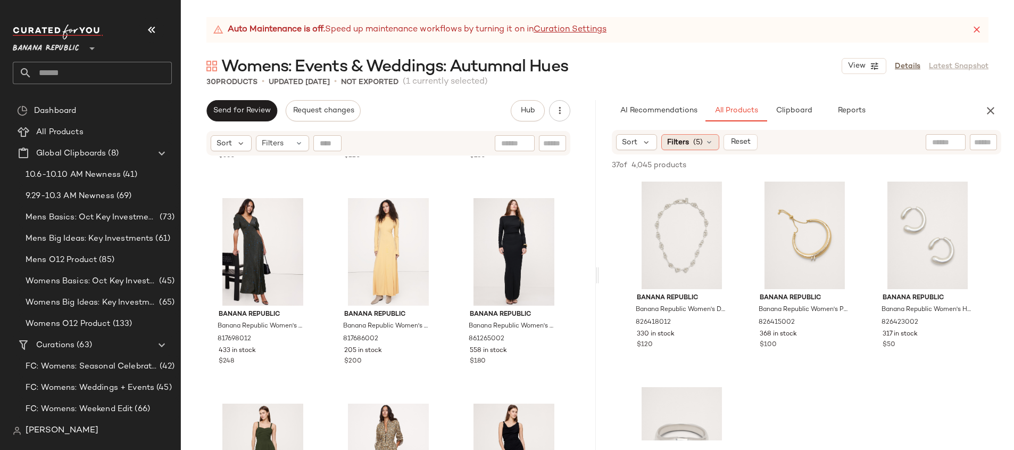
click at [692, 140] on div "Filters (5)" at bounding box center [691, 142] width 58 height 16
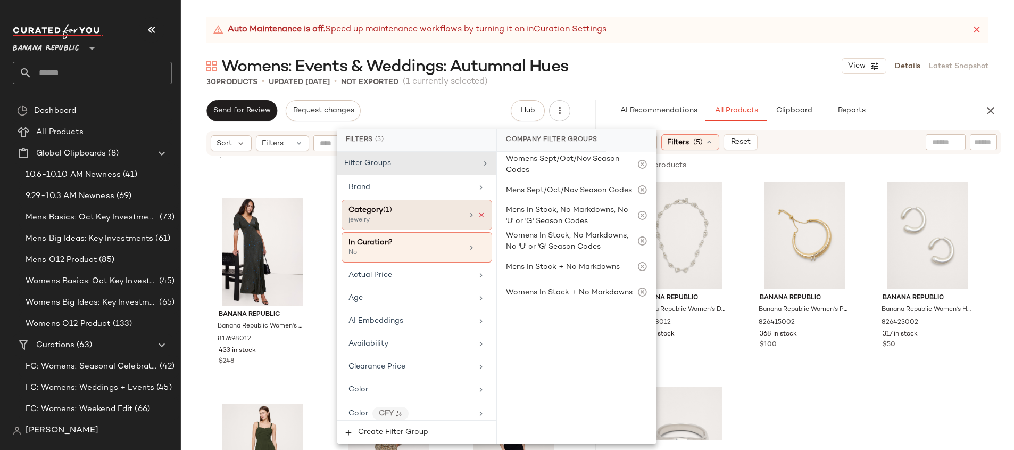
click at [478, 213] on icon at bounding box center [481, 214] width 7 height 7
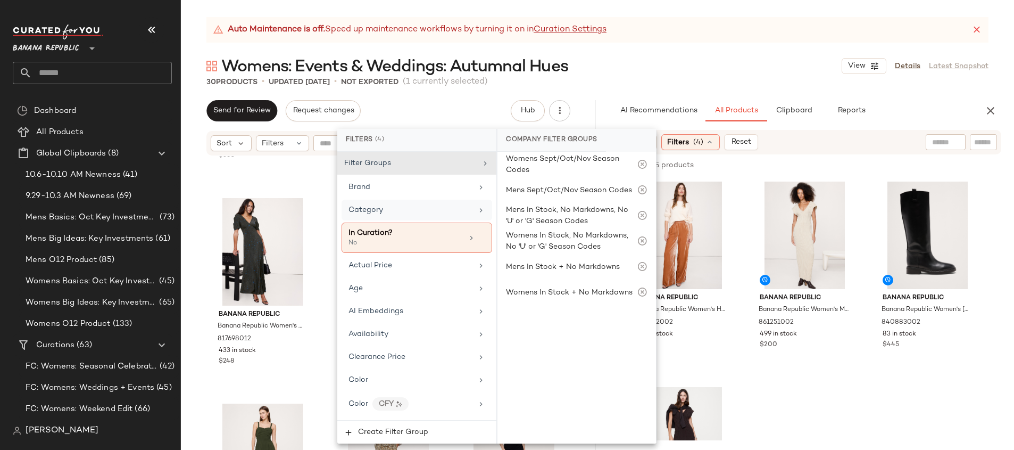
click at [845, 159] on div "809 of 4,045 products • 0 selected Add to Top Add to Bottom Deselect All" at bounding box center [806, 165] width 415 height 23
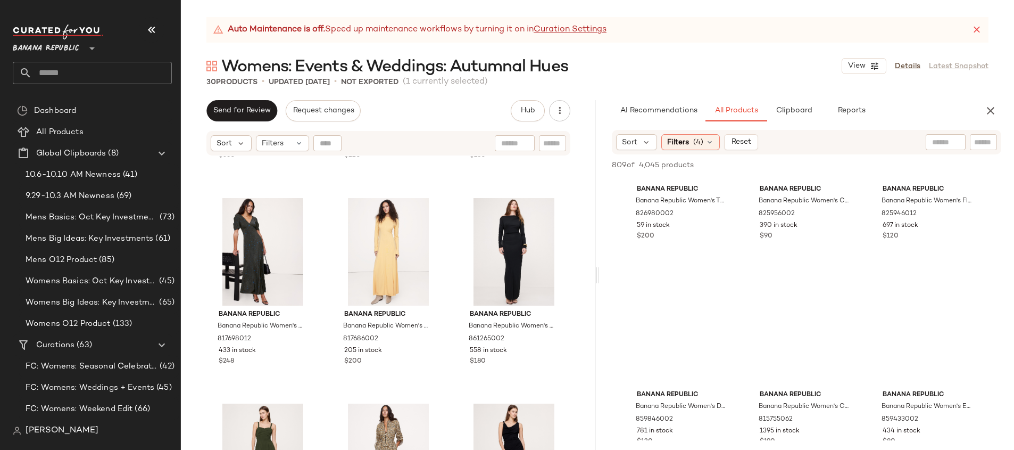
scroll to position [1754, 0]
click at [694, 139] on span "(4)" at bounding box center [699, 142] width 10 height 11
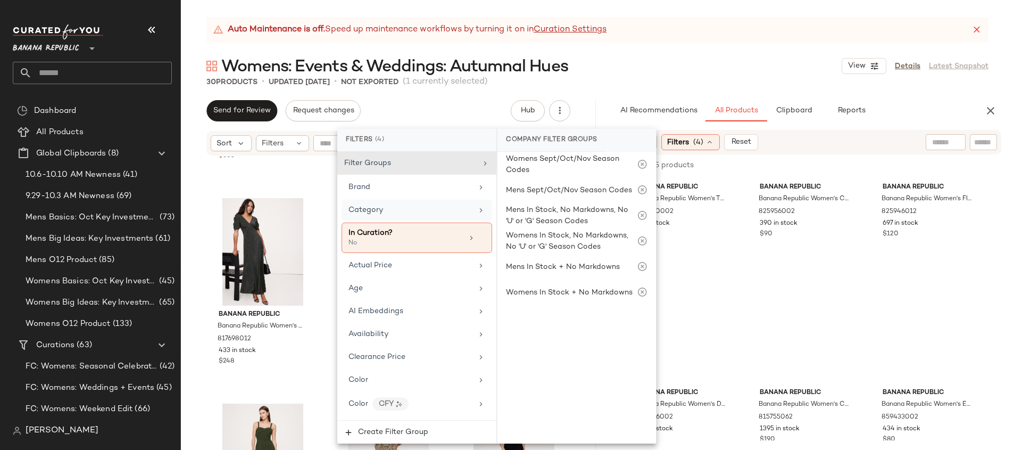
click at [425, 206] on div "Category" at bounding box center [411, 209] width 124 height 11
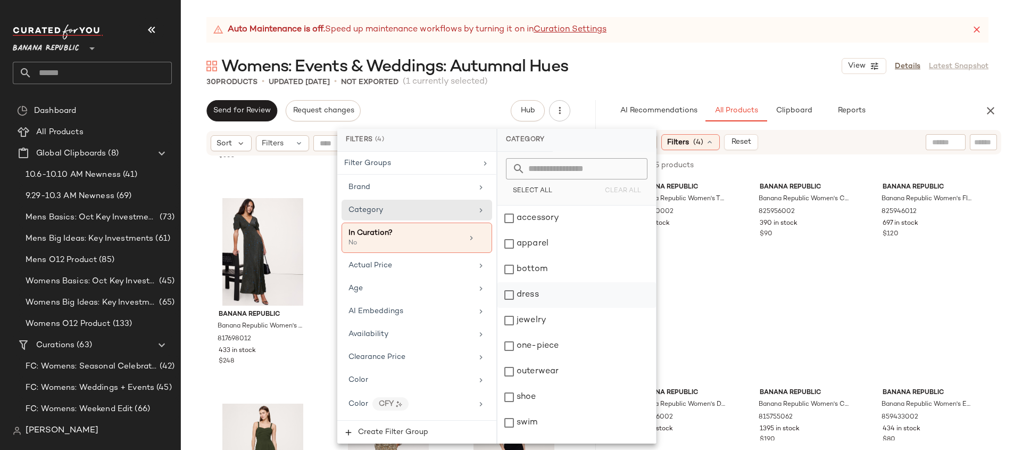
click at [562, 288] on div "dress" at bounding box center [577, 295] width 159 height 26
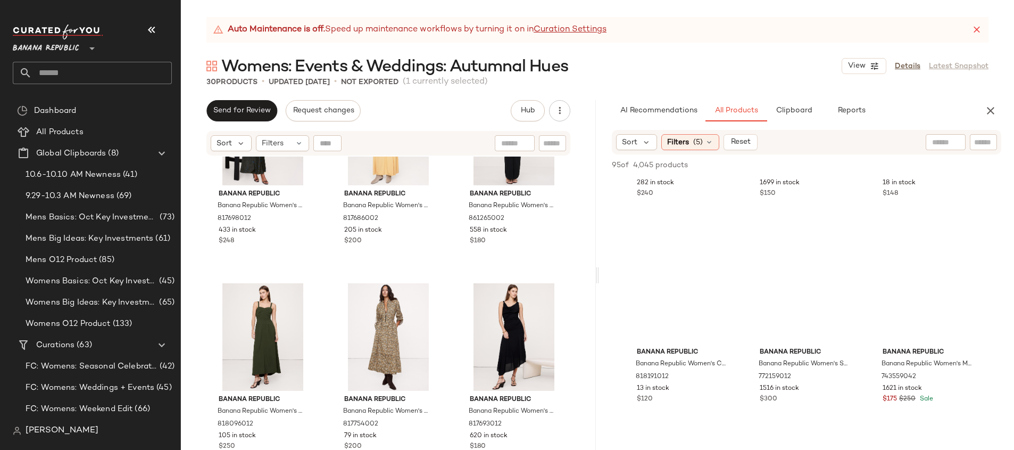
scroll to position [2033, 0]
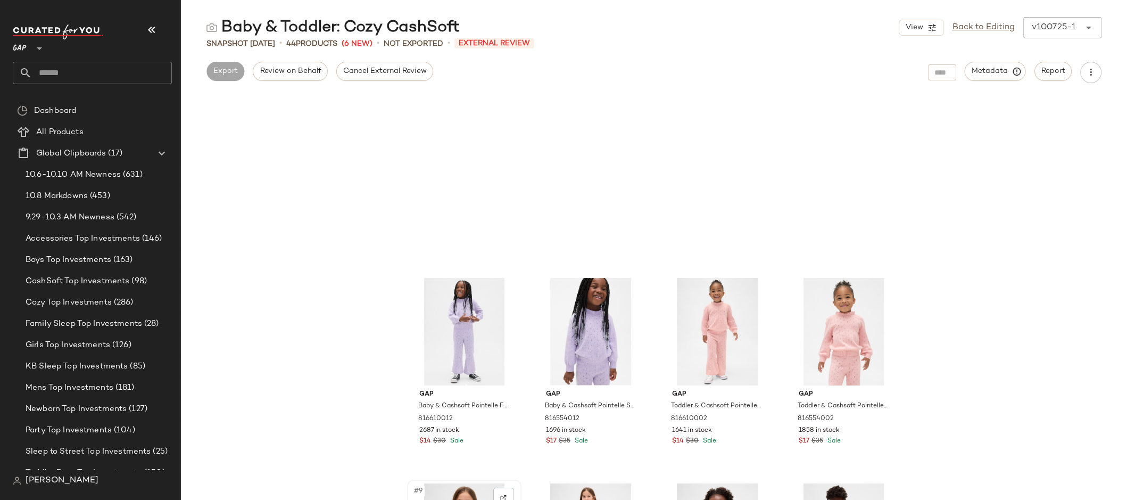
scroll to position [19, 0]
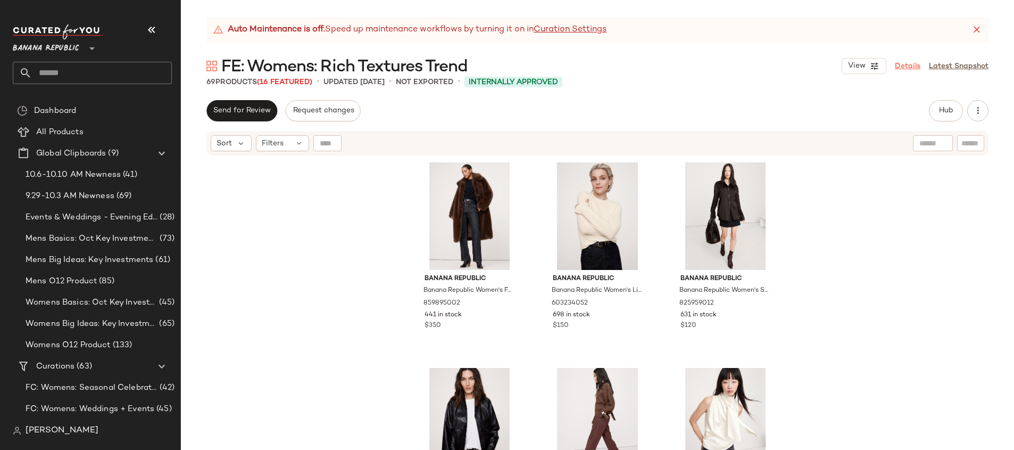
click at [917, 67] on link "Details" at bounding box center [908, 66] width 26 height 11
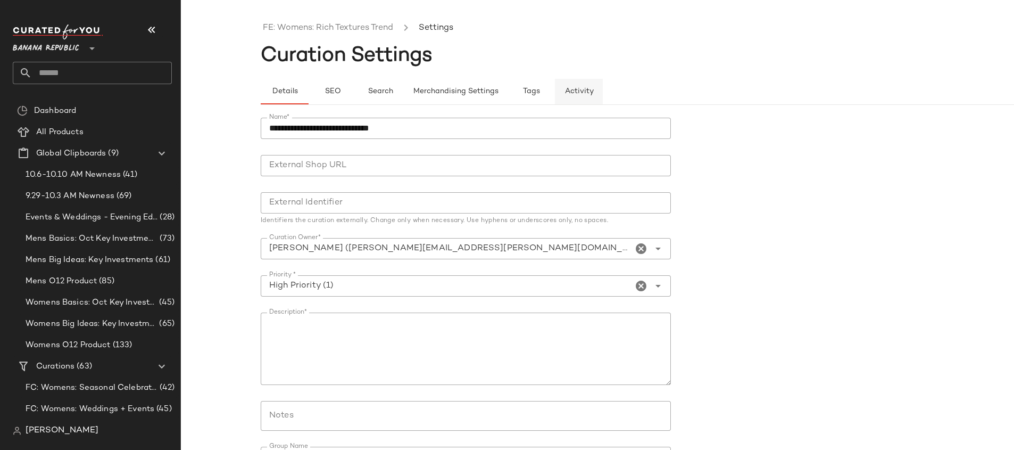
click at [568, 90] on span "Activity" at bounding box center [579, 91] width 29 height 9
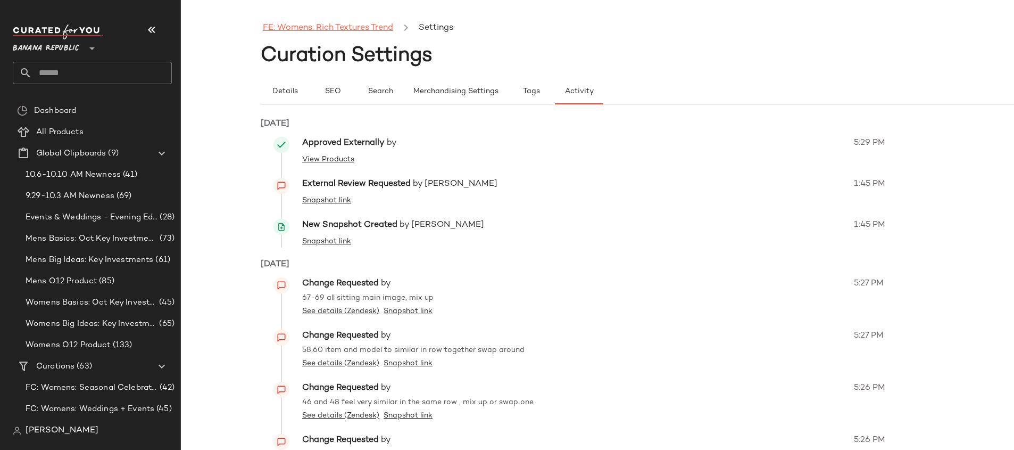
click at [291, 27] on link "FE: Womens: Rich Textures Trend" at bounding box center [328, 28] width 130 height 14
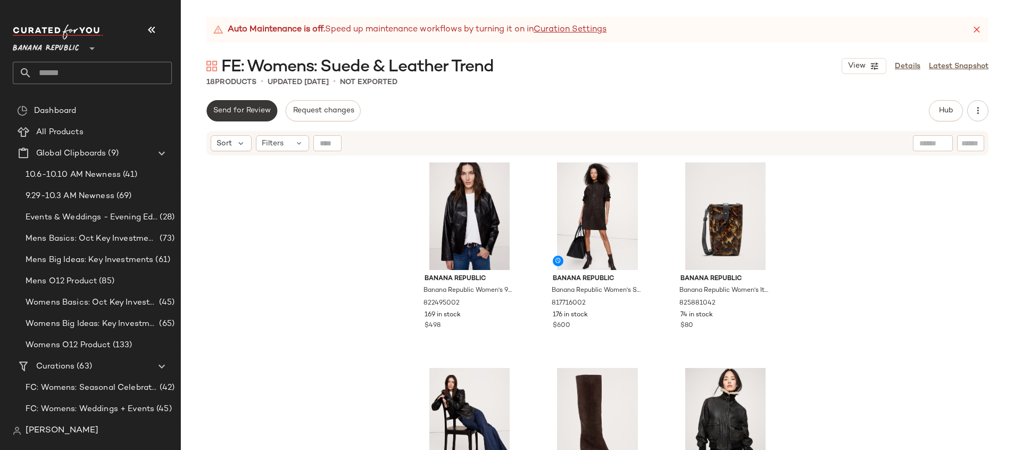
click at [261, 111] on span "Send for Review" at bounding box center [242, 110] width 58 height 9
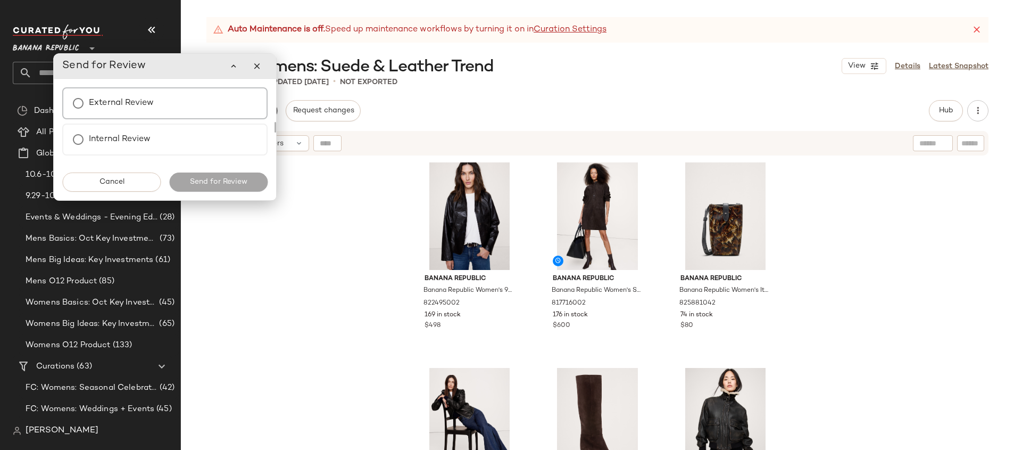
click at [150, 106] on label "External Review" at bounding box center [121, 103] width 65 height 21
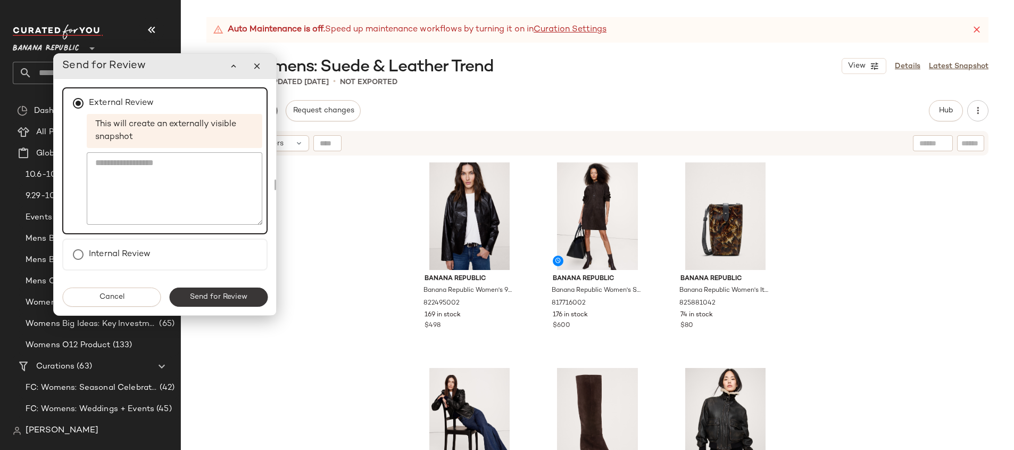
click at [225, 301] on button "Send for Review" at bounding box center [218, 296] width 98 height 19
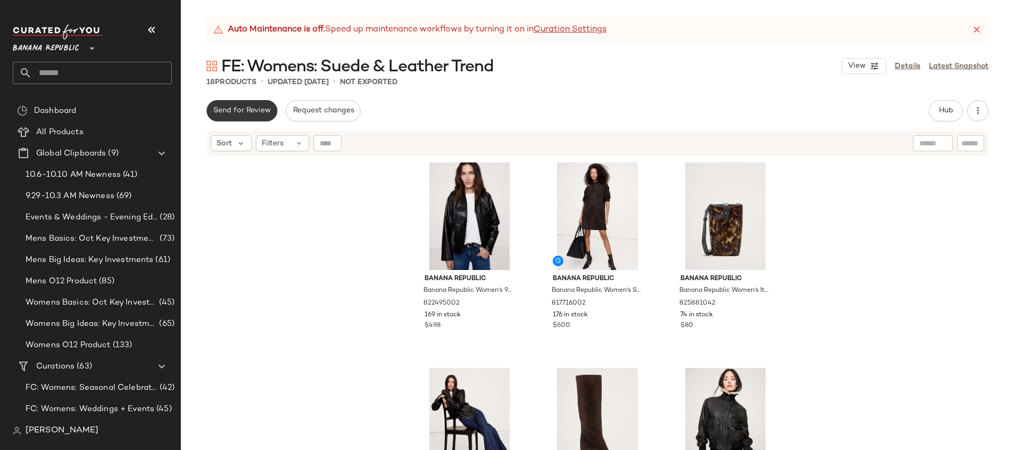
click at [250, 109] on span "Send for Review" at bounding box center [242, 110] width 58 height 9
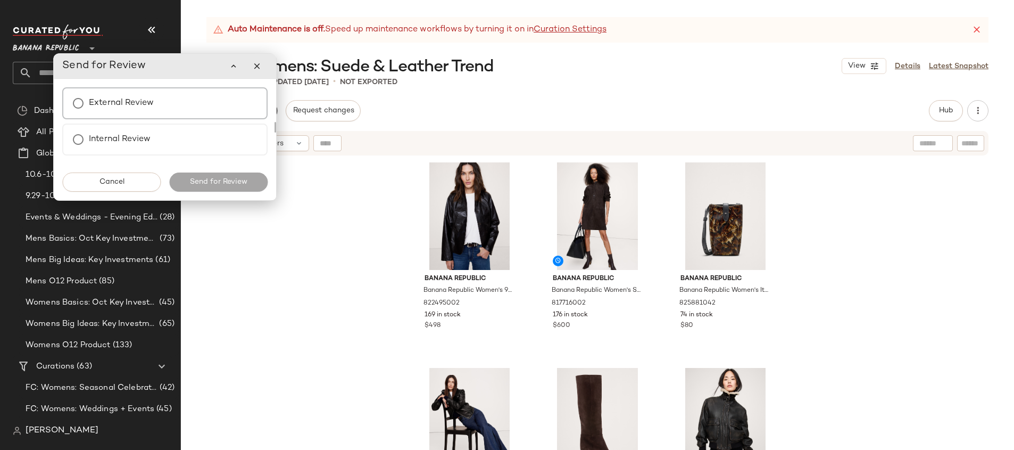
click at [191, 113] on div "External Review" at bounding box center [164, 103] width 205 height 32
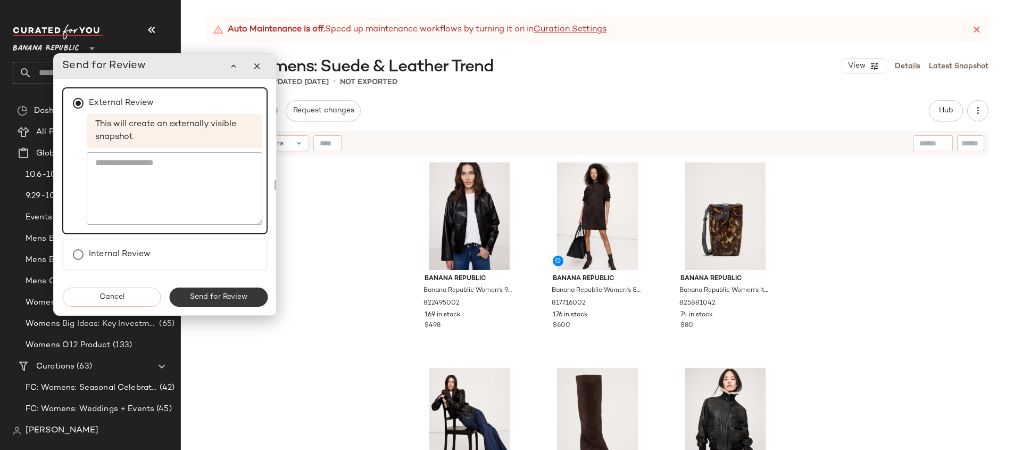
click at [234, 293] on span "Send for Review" at bounding box center [218, 297] width 58 height 9
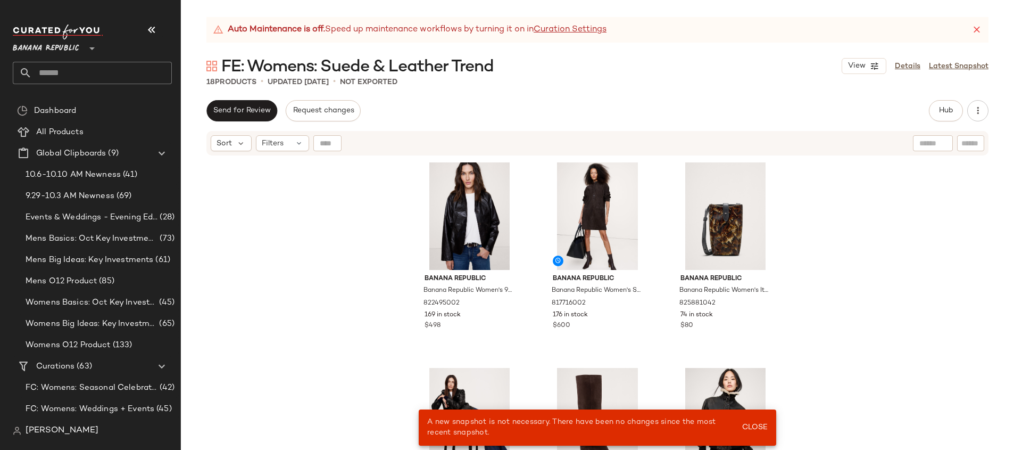
click at [328, 294] on div "Banana Republic Banana Republic Women's 90S Leather Blazer Espresso Brown Size …" at bounding box center [598, 316] width 834 height 320
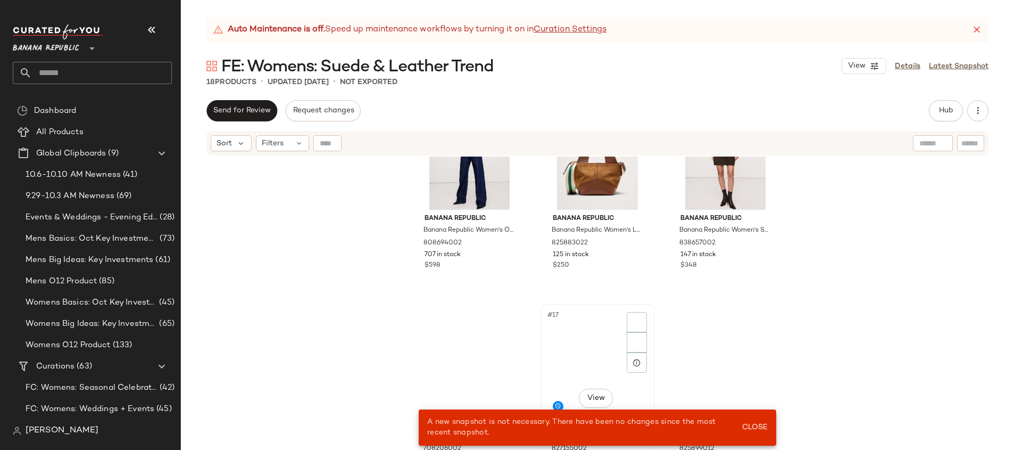
scroll to position [915, 0]
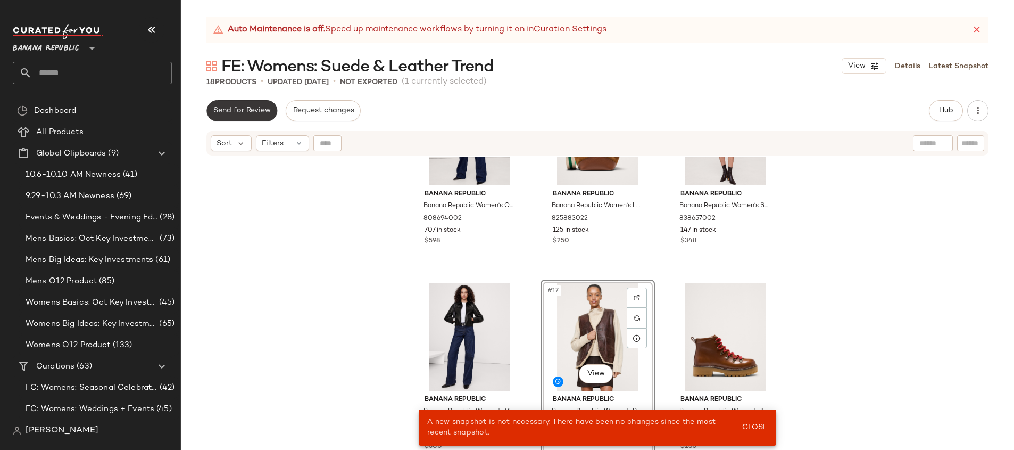
click at [238, 113] on span "Send for Review" at bounding box center [242, 110] width 58 height 9
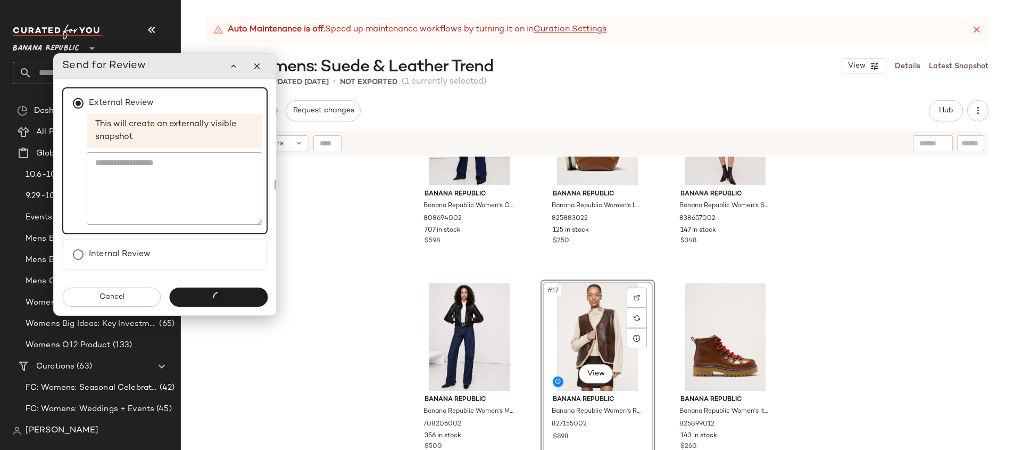
click at [173, 283] on div "Cancel Send for Review" at bounding box center [165, 297] width 222 height 36
click at [229, 295] on div "Send for Review" at bounding box center [218, 296] width 98 height 19
click at [255, 68] on icon "button" at bounding box center [257, 66] width 10 height 10
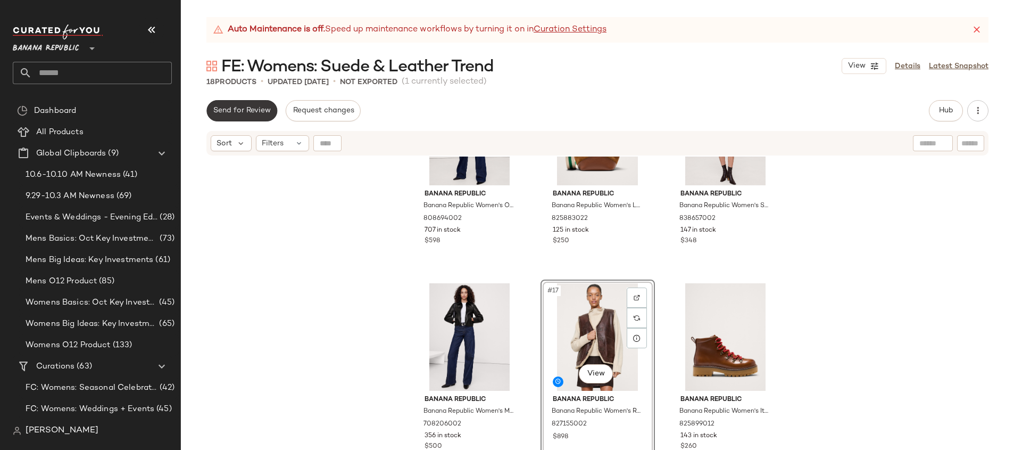
click at [249, 117] on button "Send for Review" at bounding box center [242, 110] width 71 height 21
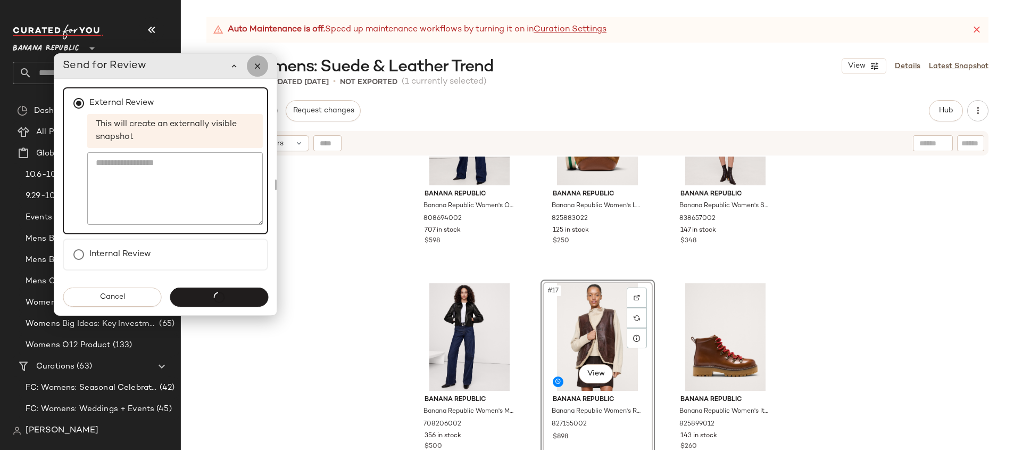
click at [259, 65] on icon "button" at bounding box center [258, 66] width 10 height 10
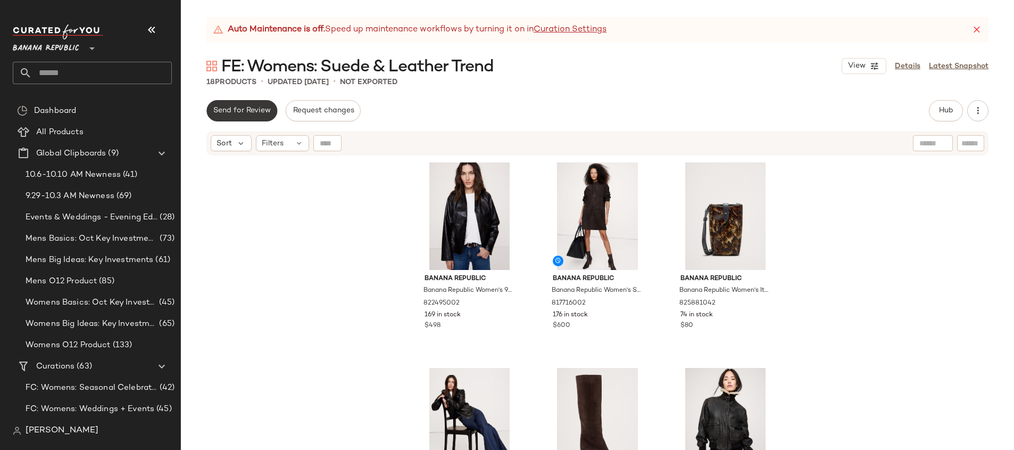
click at [250, 108] on span "Send for Review" at bounding box center [242, 110] width 58 height 9
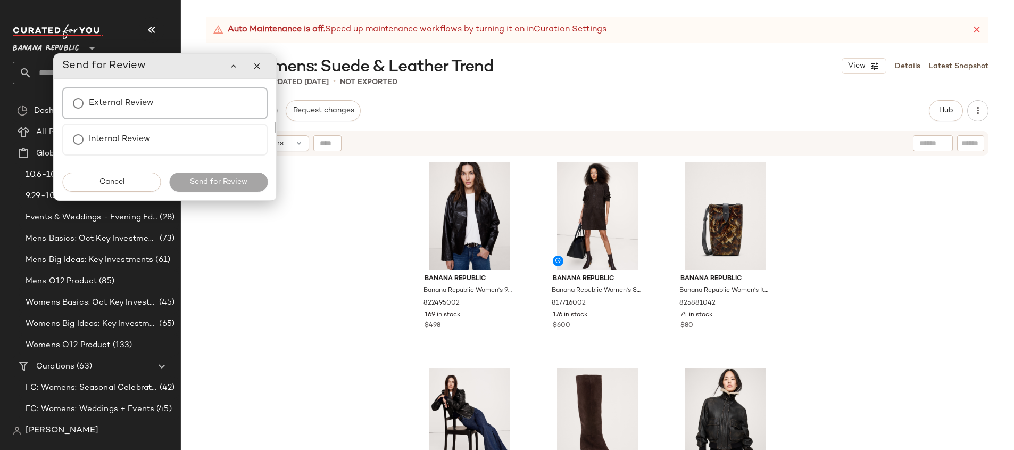
click at [210, 104] on div "External Review" at bounding box center [164, 103] width 205 height 32
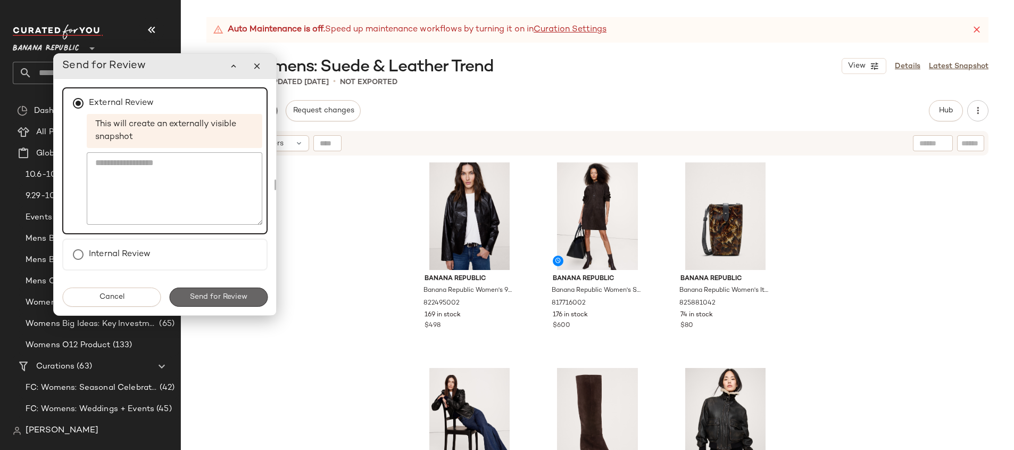
click at [226, 298] on span "Send for Review" at bounding box center [218, 297] width 58 height 9
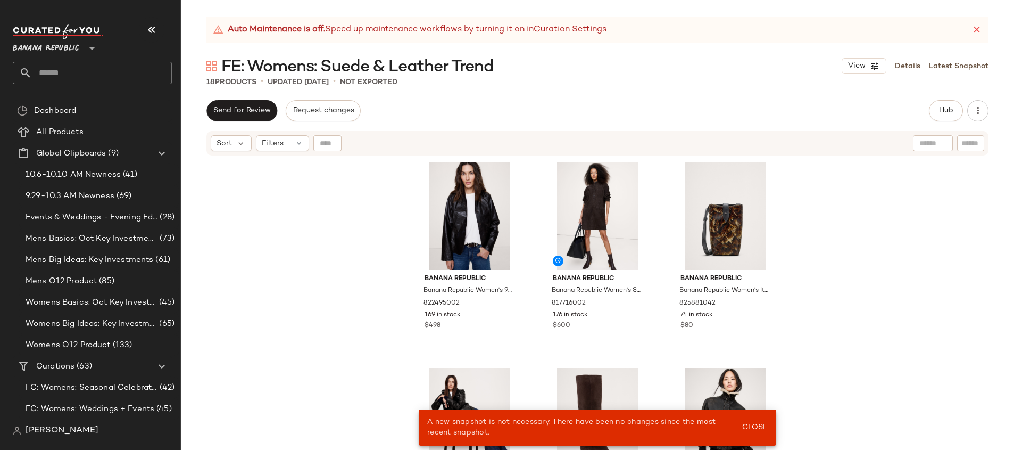
click at [266, 297] on div "Banana Republic Banana Republic Women's 90S Leather Blazer Espresso Brown Size …" at bounding box center [598, 316] width 834 height 320
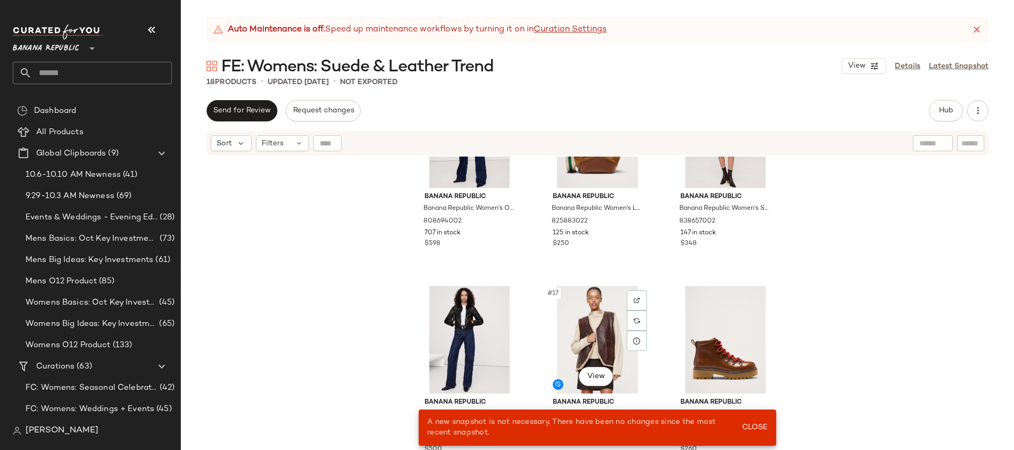
scroll to position [915, 0]
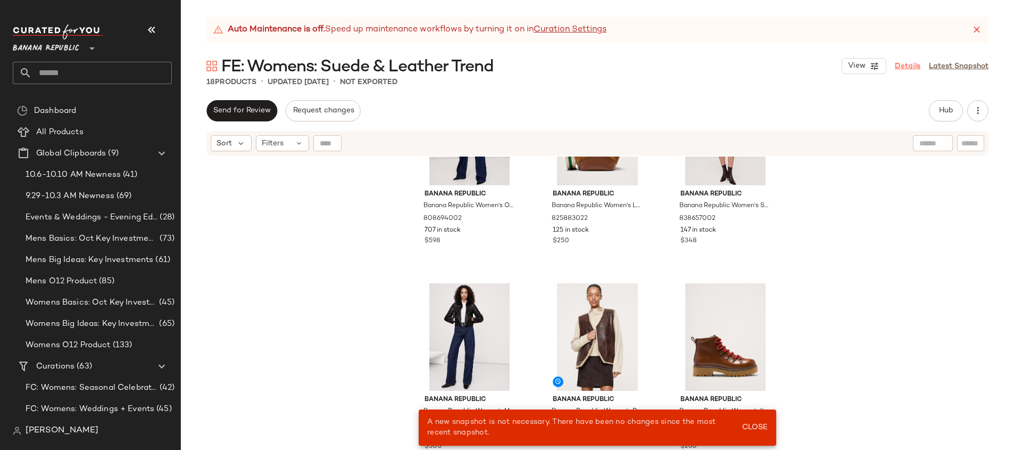
click at [903, 64] on link "Details" at bounding box center [908, 66] width 26 height 11
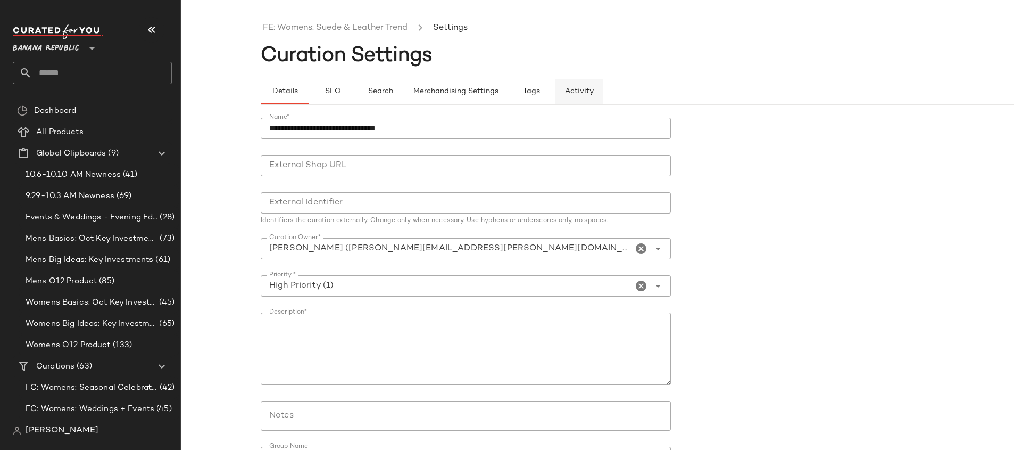
click at [591, 87] on span "Activity" at bounding box center [579, 91] width 29 height 9
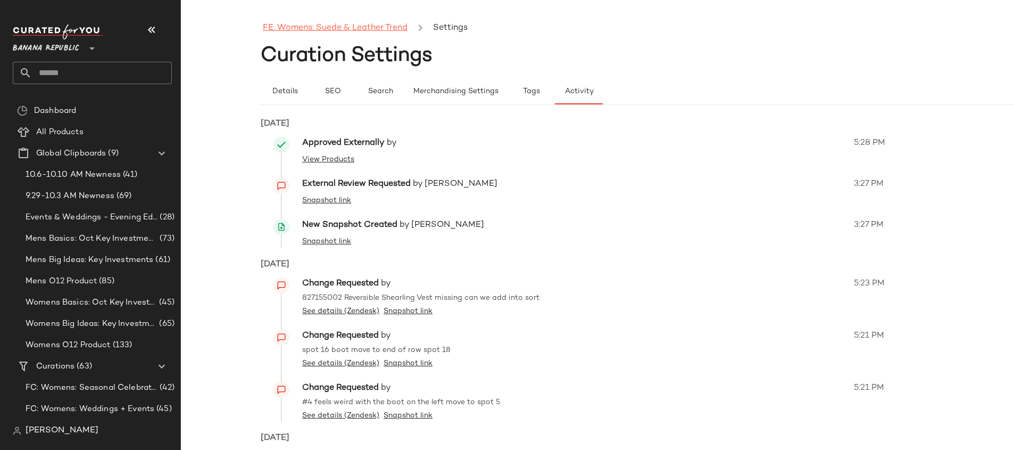
click at [308, 28] on link "FE: Womens: Suede & Leather Trend" at bounding box center [335, 28] width 145 height 14
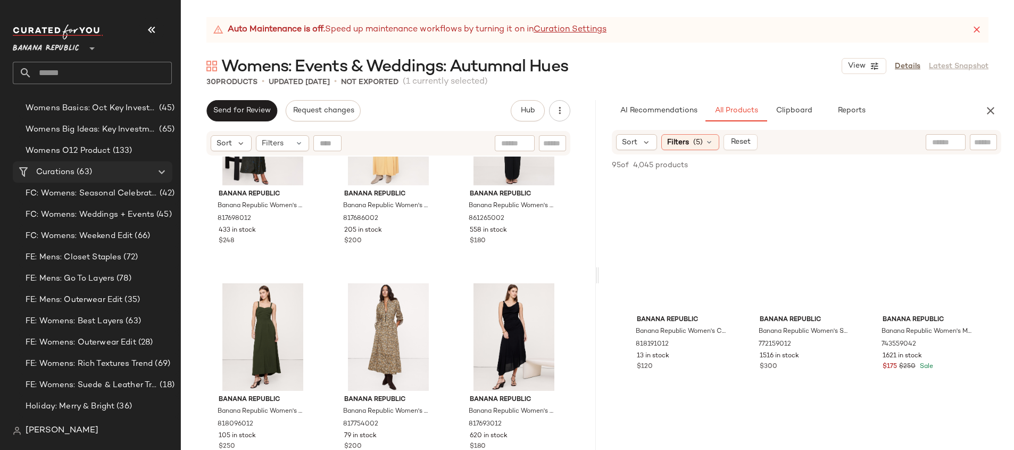
scroll to position [196, 0]
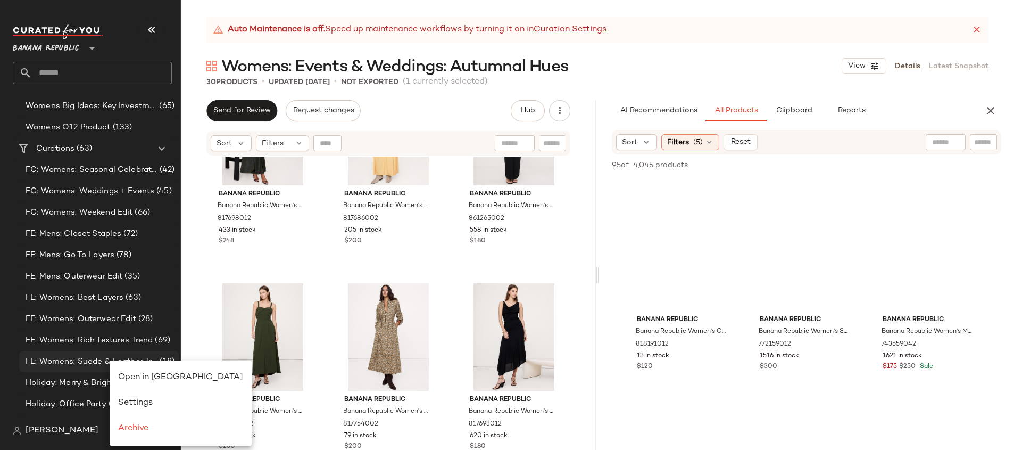
click at [93, 360] on span "FE: Womens: Suede & Leather Trend" at bounding box center [92, 362] width 132 height 12
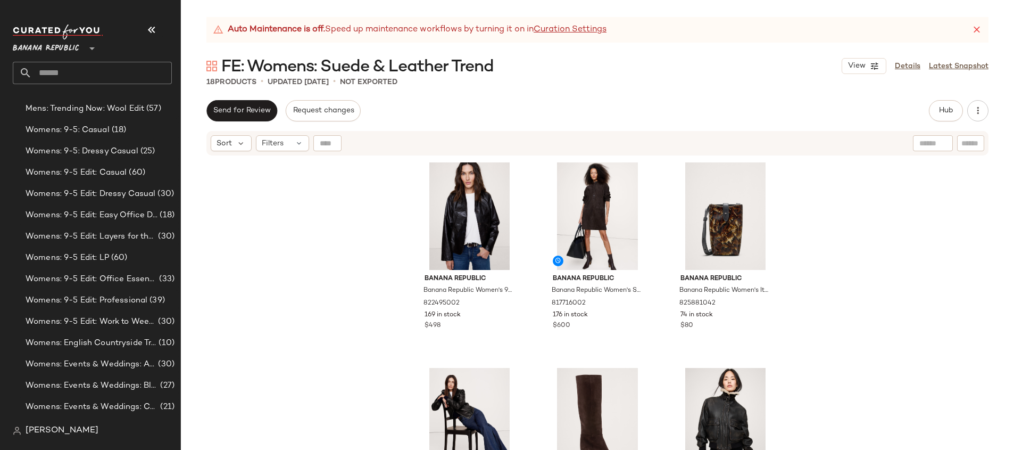
scroll to position [1277, 0]
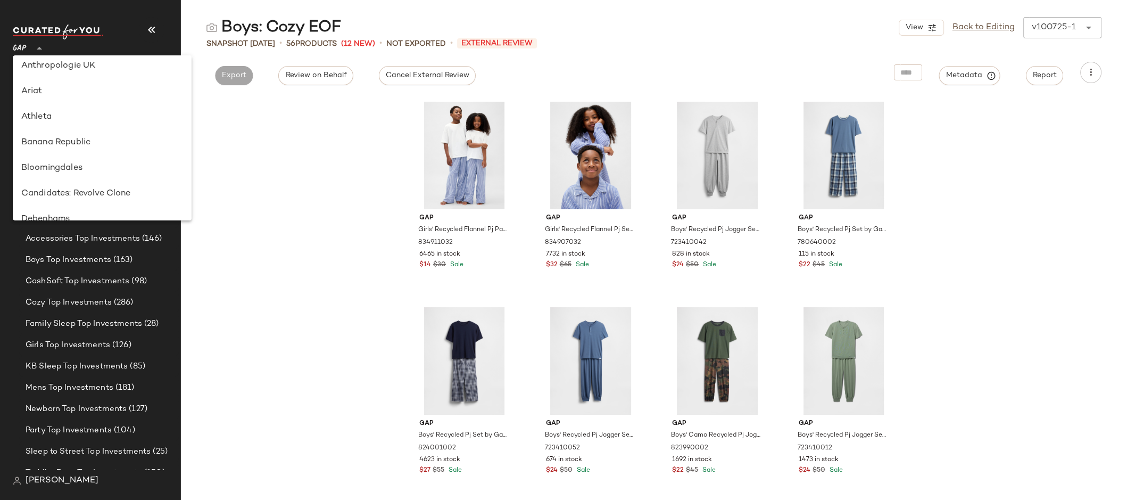
scroll to position [23, 0]
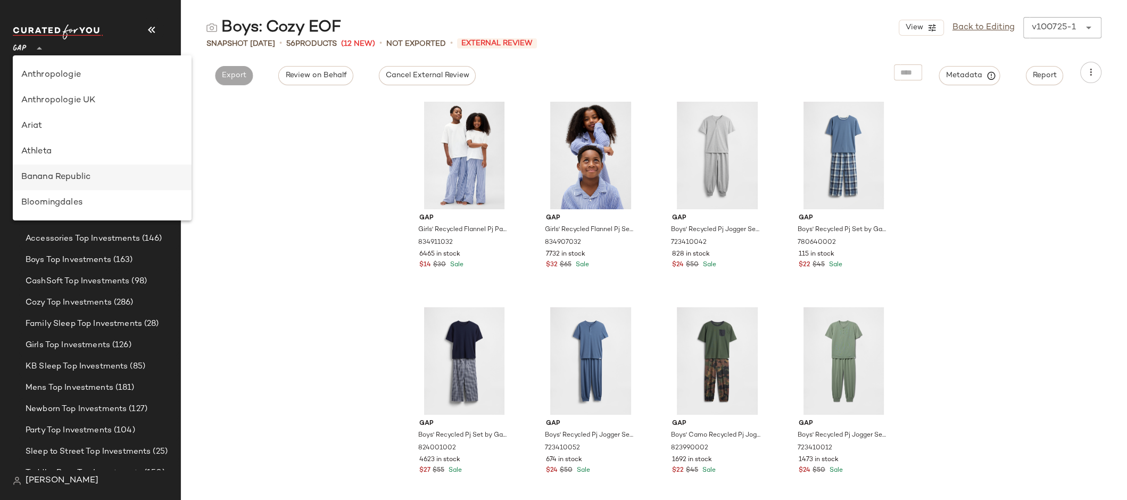
click at [100, 169] on div "Banana Republic" at bounding box center [102, 177] width 179 height 26
type input "**"
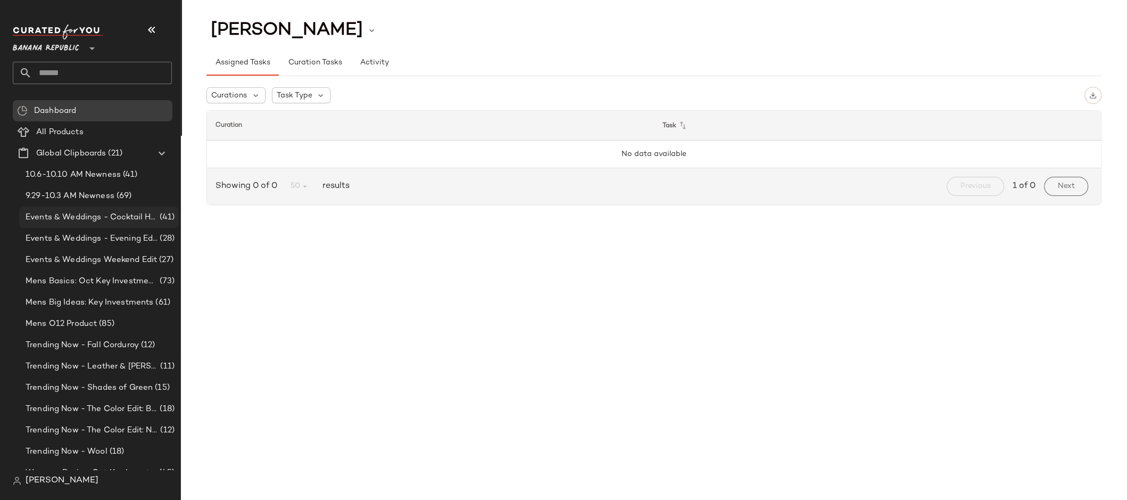
click at [117, 219] on span "Events & Weddings - Cocktail Hour" at bounding box center [92, 217] width 132 height 12
